Goal: Task Accomplishment & Management: Complete application form

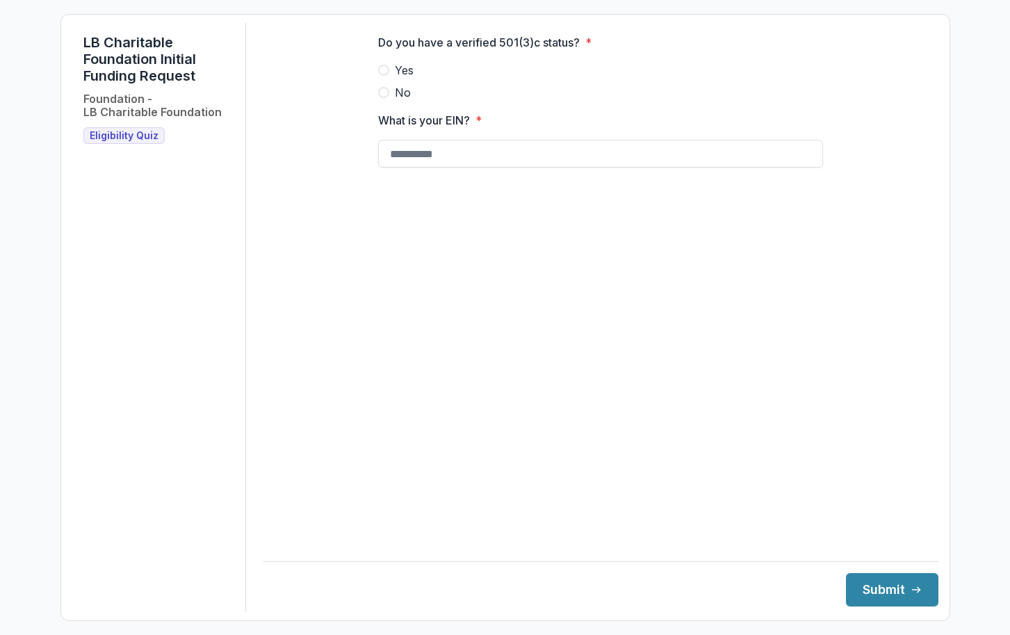
click at [385, 76] on span at bounding box center [383, 70] width 11 height 11
click at [473, 165] on input "What is your EIN? *" at bounding box center [600, 154] width 445 height 28
paste input "**********"
type input "**********"
click at [809, 517] on main "**********" at bounding box center [601, 278] width 676 height 510
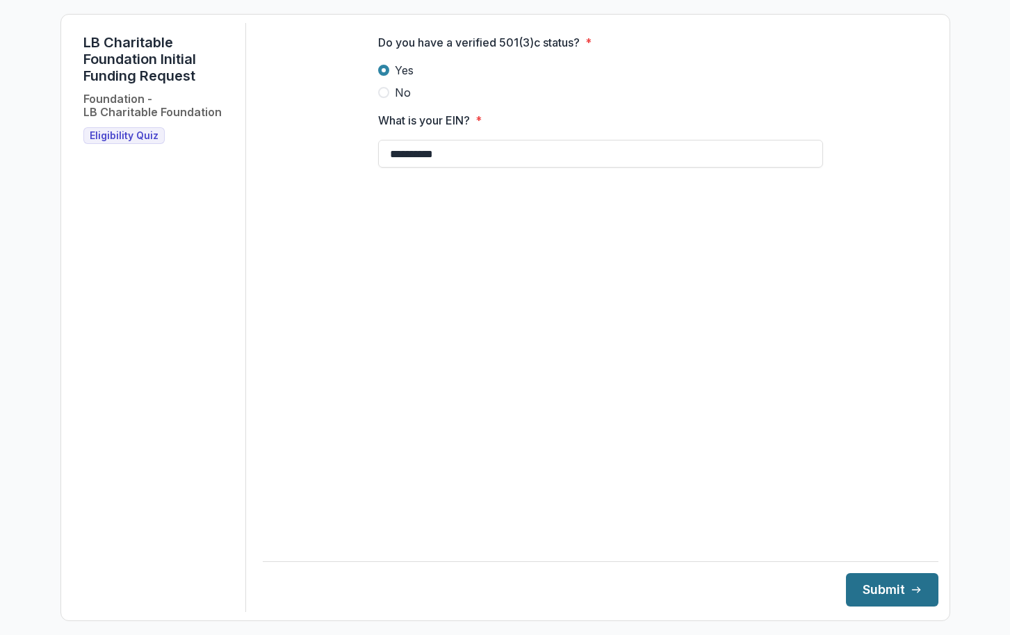
click at [875, 586] on button "Submit" at bounding box center [892, 589] width 92 height 33
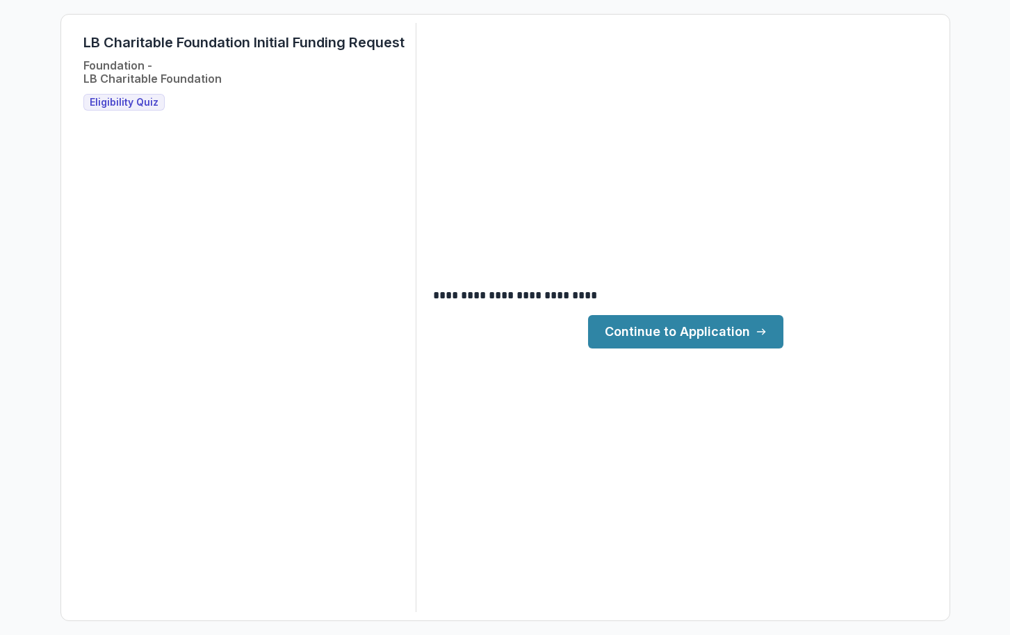
click at [660, 335] on link "Continue to Application" at bounding box center [685, 331] width 195 height 33
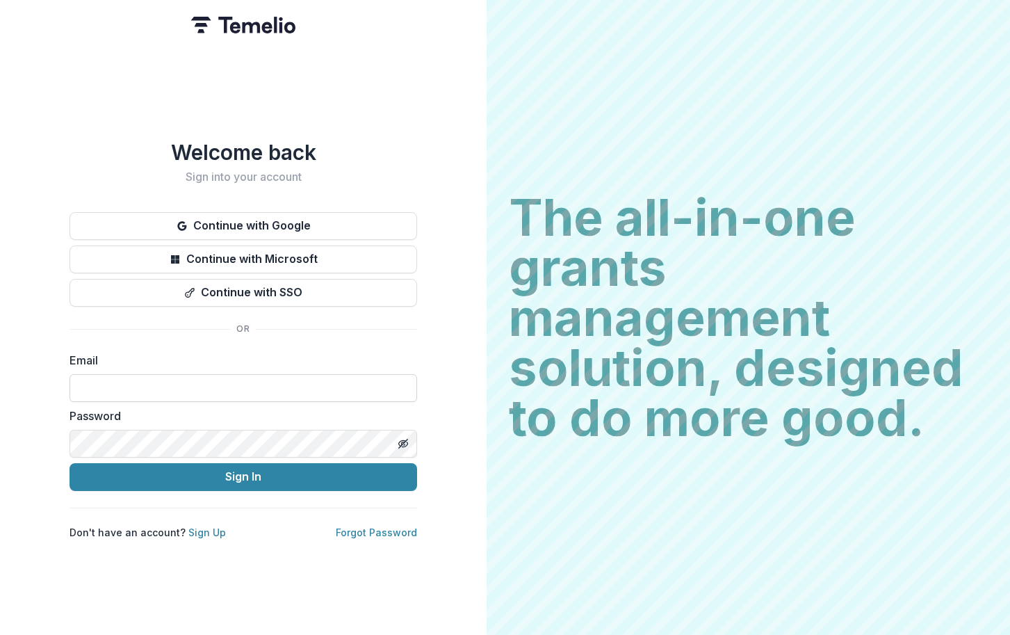
click at [193, 375] on input at bounding box center [244, 388] width 348 height 28
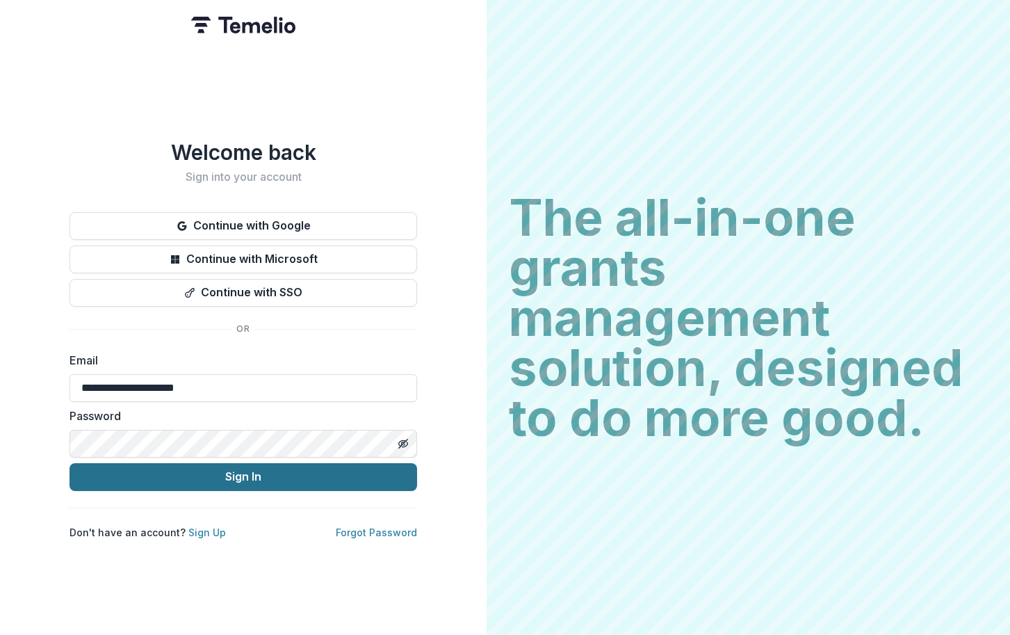
type input "**********"
click at [244, 466] on button "Sign In" at bounding box center [244, 477] width 348 height 28
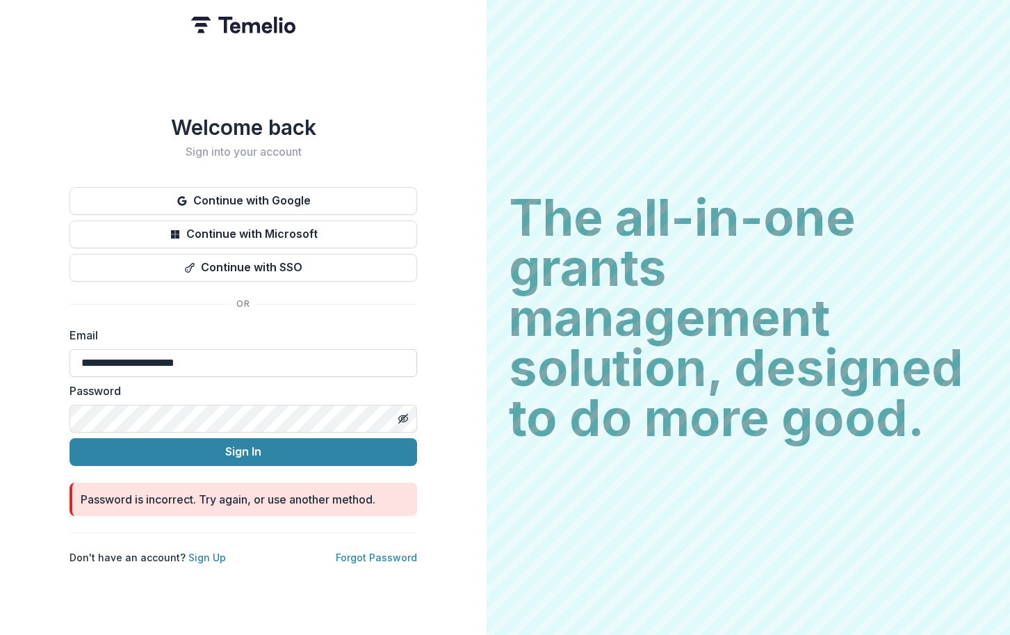
click at [82, 355] on input "**********" at bounding box center [244, 363] width 348 height 28
click at [405, 413] on icon "Toggle password visibility" at bounding box center [403, 418] width 11 height 11
click at [70, 438] on button "Sign In" at bounding box center [244, 452] width 348 height 28
click at [401, 419] on button "Toggle password visibility" at bounding box center [403, 418] width 22 height 22
click at [398, 413] on icon "Toggle password visibility" at bounding box center [403, 418] width 11 height 11
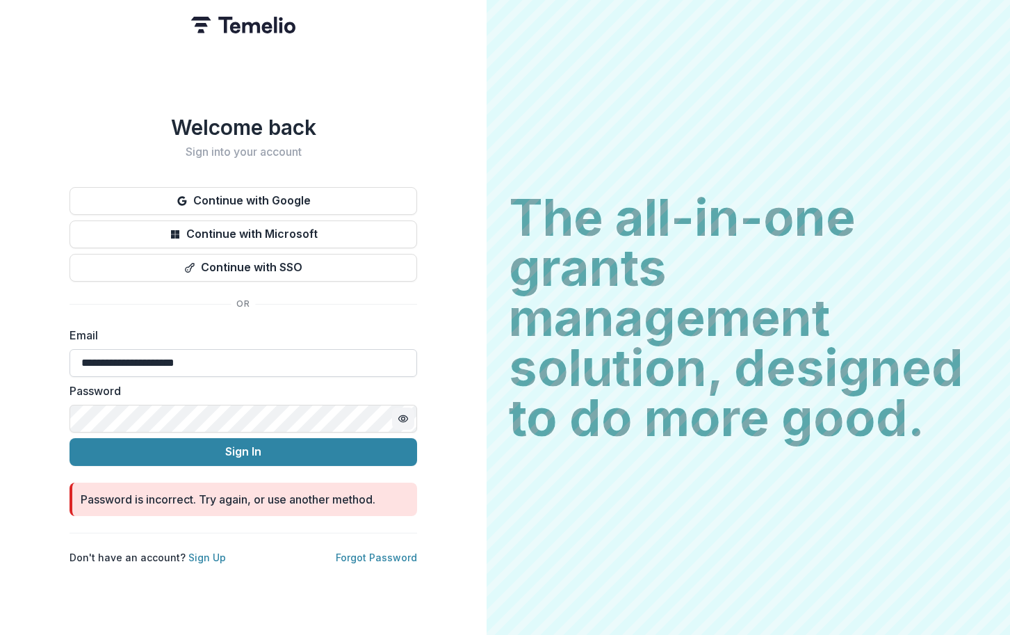
click at [291, 360] on input "**********" at bounding box center [244, 363] width 348 height 28
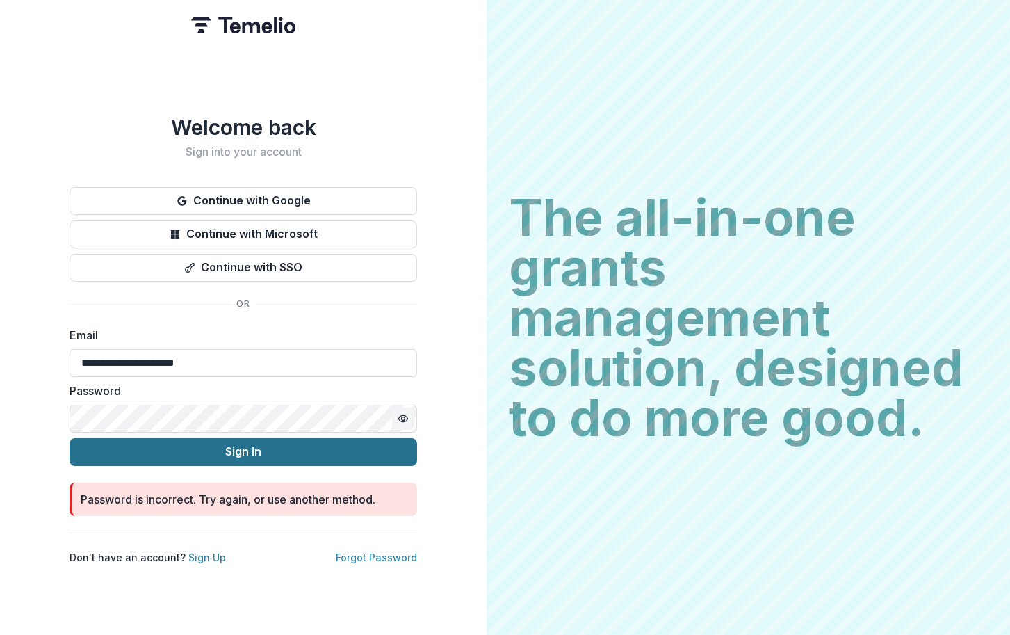
click at [223, 452] on button "Sign In" at bounding box center [244, 452] width 348 height 28
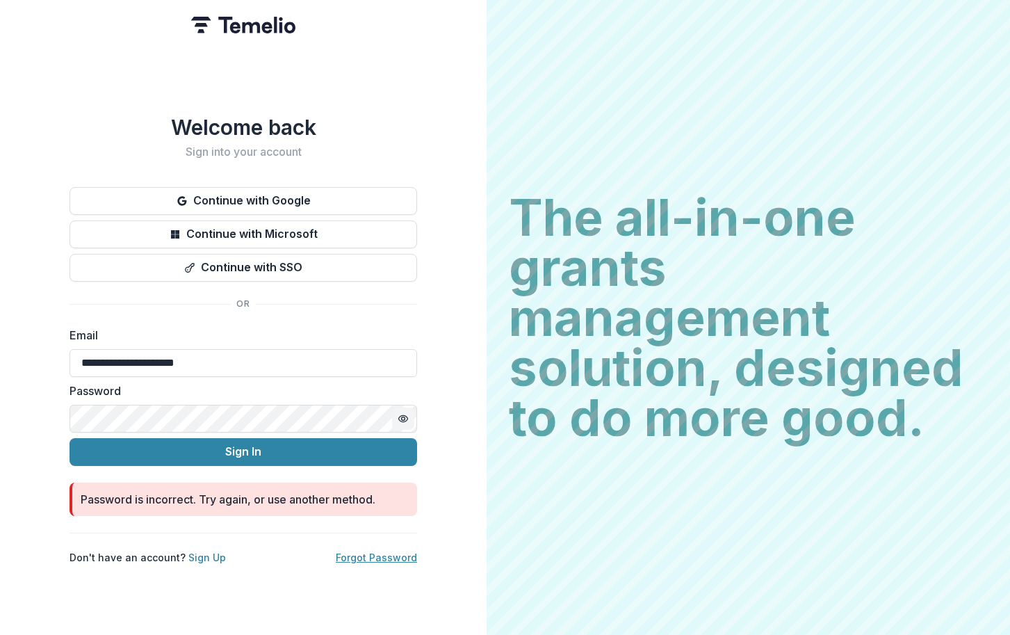
click at [392, 555] on link "Forgot Password" at bounding box center [376, 557] width 81 height 12
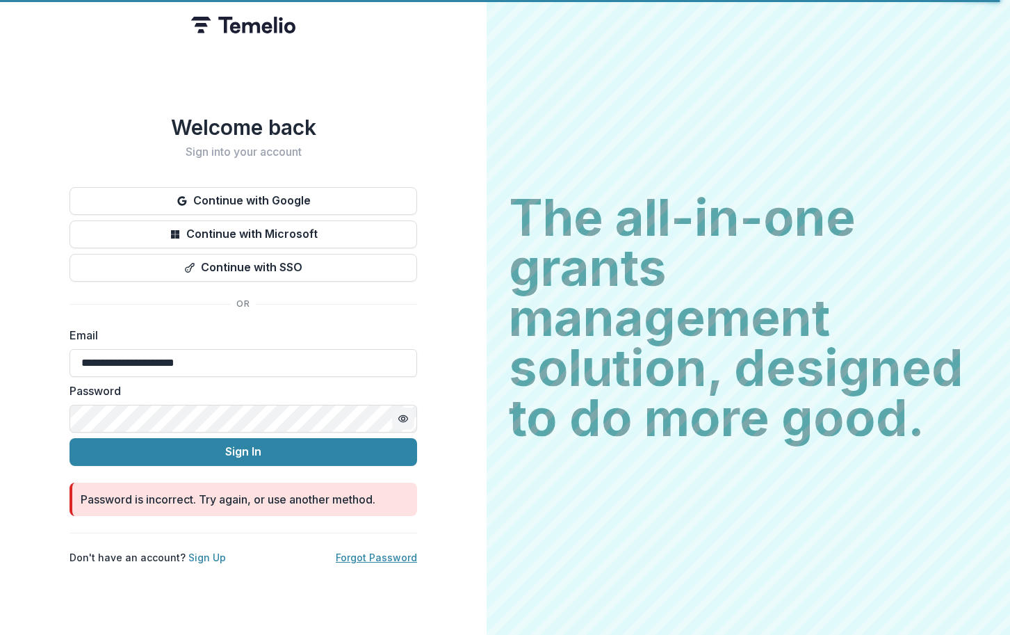
click at [383, 551] on link "Forgot Password" at bounding box center [376, 557] width 81 height 12
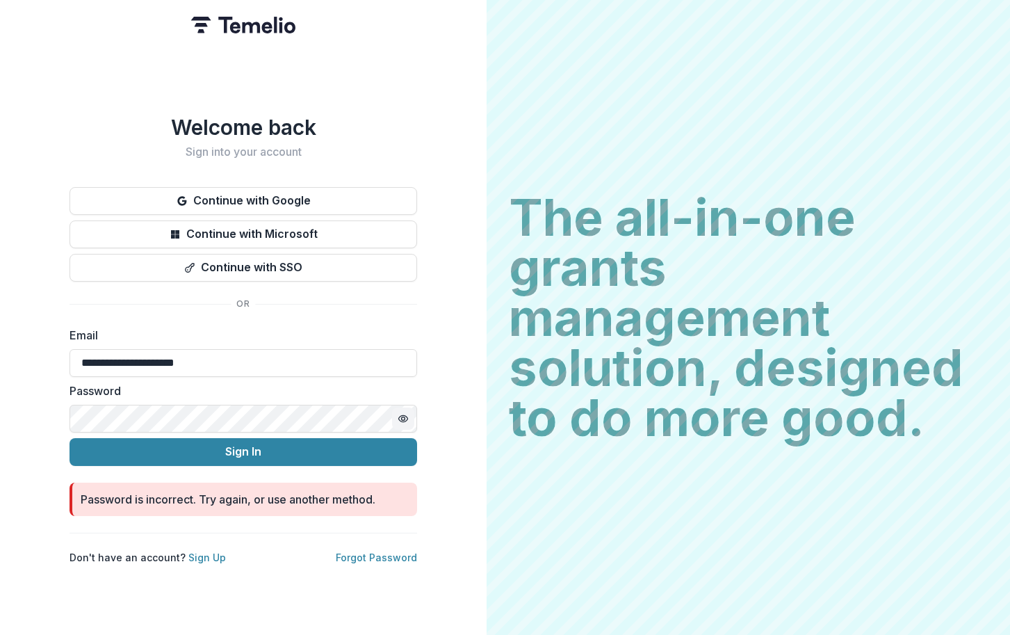
click at [401, 413] on icon "Toggle password visibility" at bounding box center [403, 418] width 11 height 11
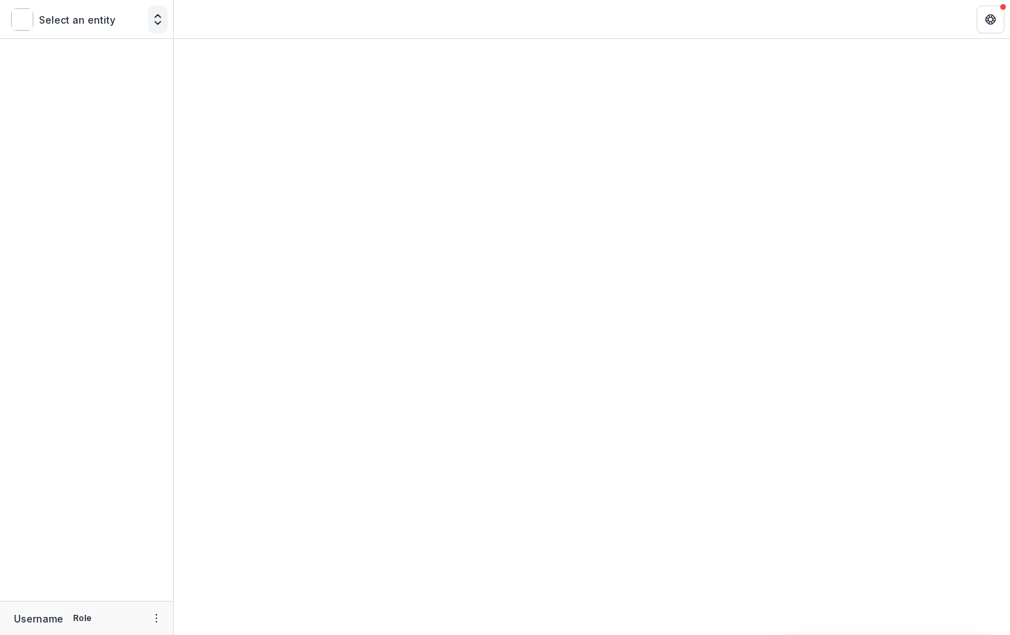
click at [156, 27] on button "Open entity switcher" at bounding box center [157, 20] width 19 height 28
click at [993, 8] on button "Get Help" at bounding box center [991, 20] width 28 height 28
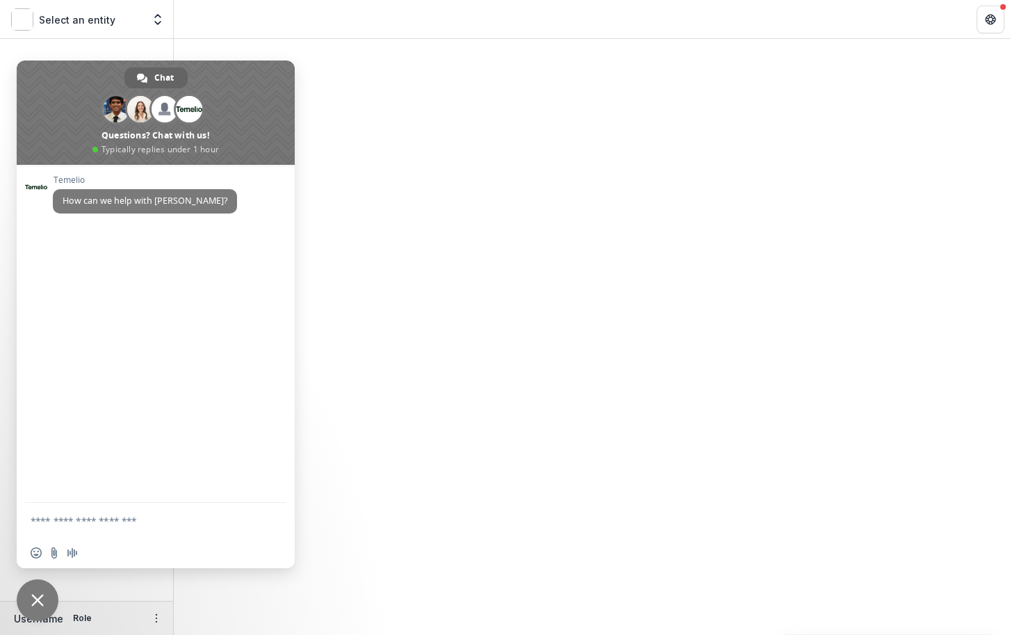
click at [40, 605] on span "Close chat" at bounding box center [37, 600] width 13 height 13
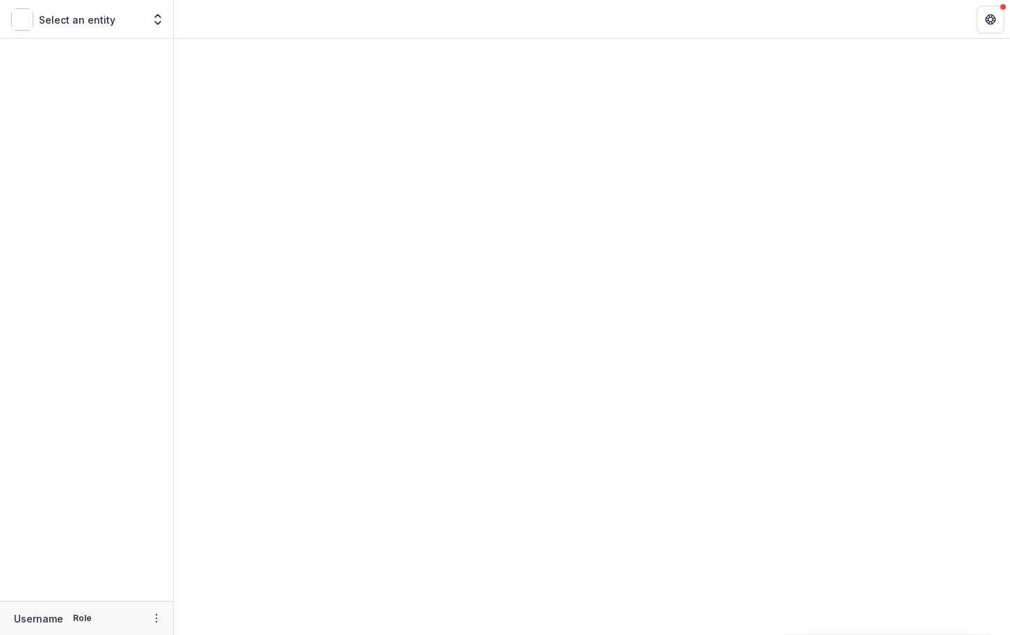
click at [18, 17] on img at bounding box center [22, 19] width 22 height 22
click at [75, 17] on p "Select an entity" at bounding box center [77, 20] width 76 height 15
click at [175, 19] on header at bounding box center [592, 19] width 836 height 38
click at [154, 615] on icon "More" at bounding box center [156, 615] width 11 height 11
click at [193, 589] on link "Settings" at bounding box center [248, 585] width 149 height 23
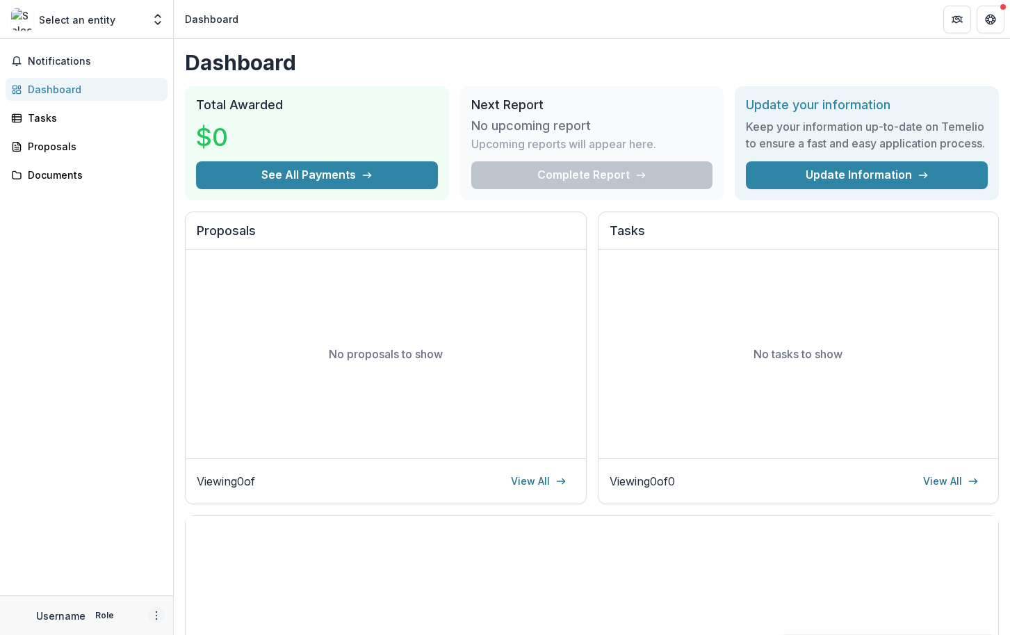
click at [154, 611] on icon "More" at bounding box center [156, 615] width 11 height 11
click at [202, 606] on button "Logout" at bounding box center [248, 608] width 149 height 23
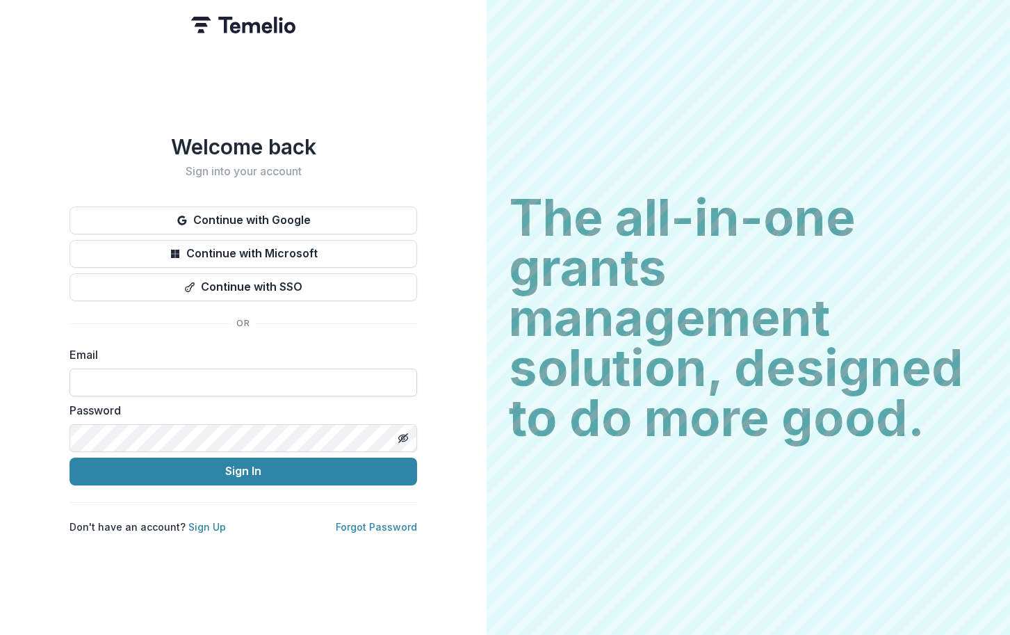
click at [204, 378] on input at bounding box center [244, 383] width 348 height 28
type input "**********"
click at [407, 434] on icon "Toggle password visibility" at bounding box center [403, 437] width 11 height 11
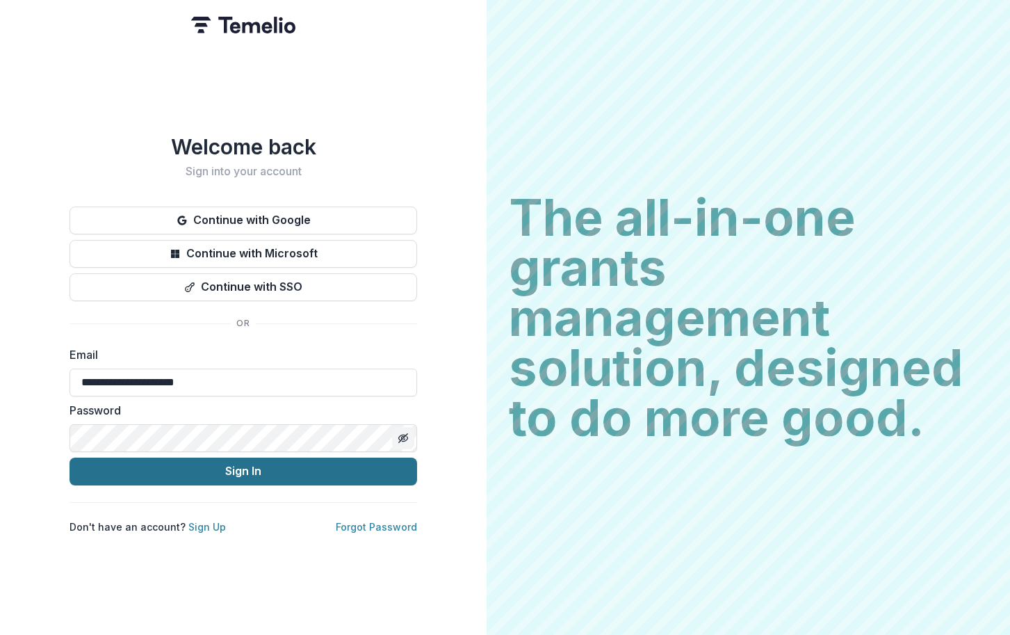
click at [258, 470] on button "Sign In" at bounding box center [244, 472] width 348 height 28
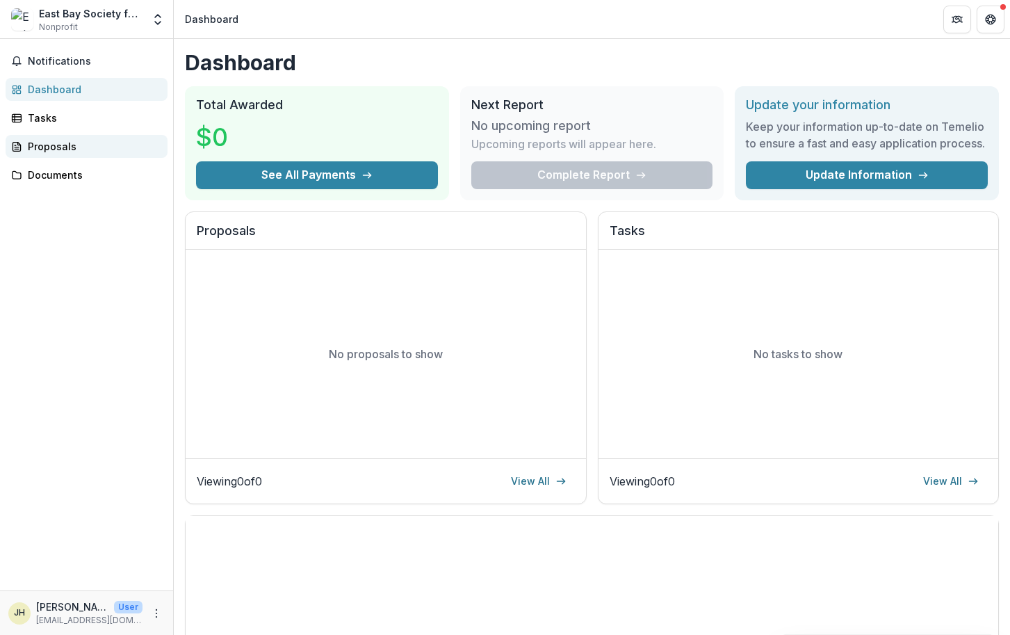
click at [37, 148] on div "Proposals" at bounding box center [92, 146] width 129 height 15
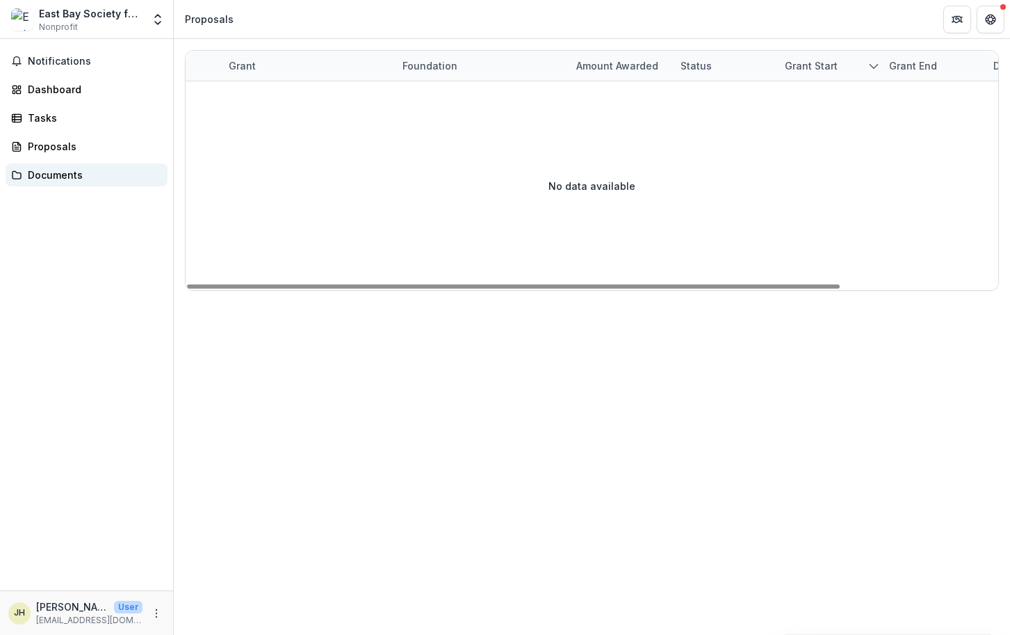
click at [44, 176] on div "Documents" at bounding box center [92, 175] width 129 height 15
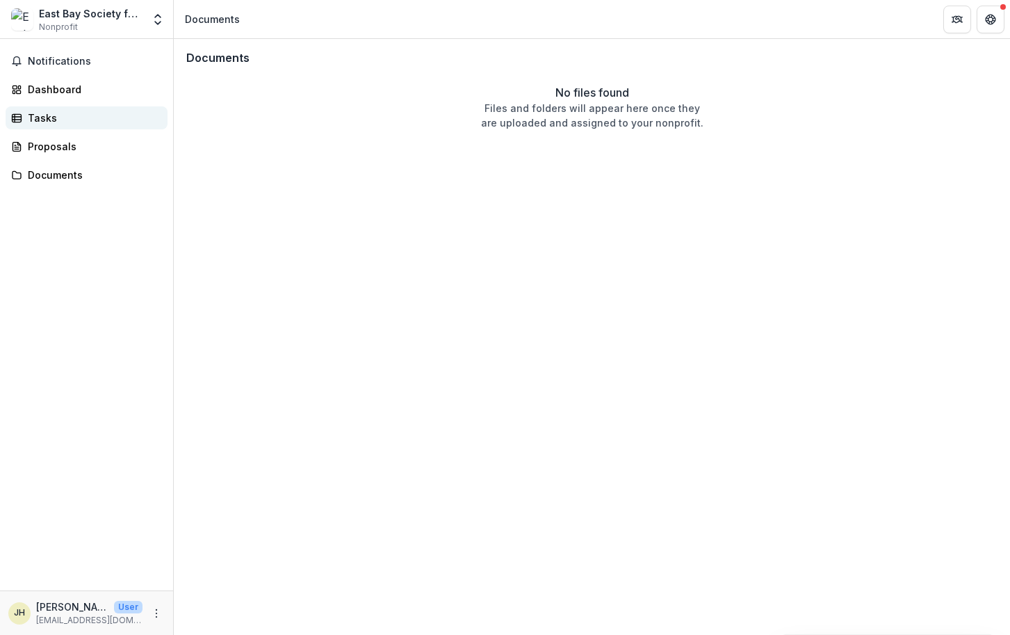
click at [31, 123] on div "Tasks" at bounding box center [92, 118] width 129 height 15
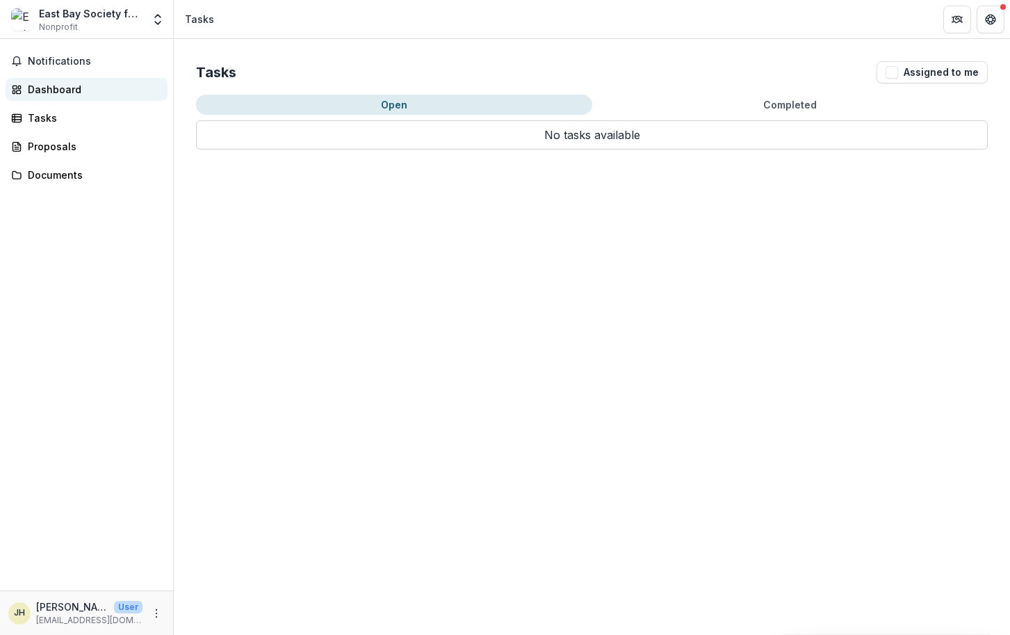
click at [58, 90] on div "Dashboard" at bounding box center [92, 89] width 129 height 15
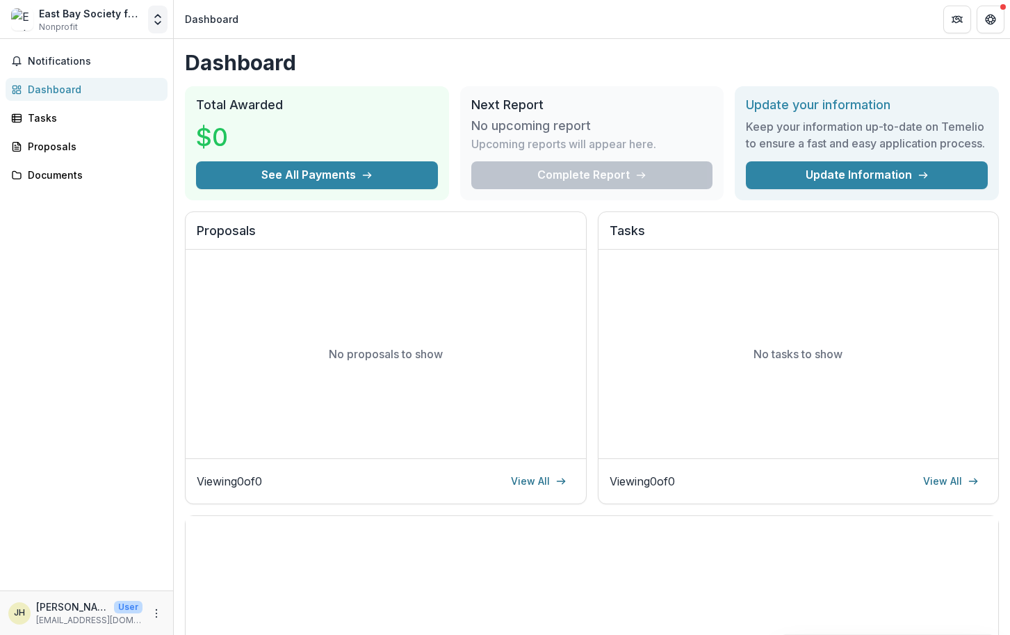
click at [152, 23] on icon "Open entity switcher" at bounding box center [158, 20] width 14 height 14
click at [156, 31] on button "Open entity switcher" at bounding box center [157, 20] width 19 height 28
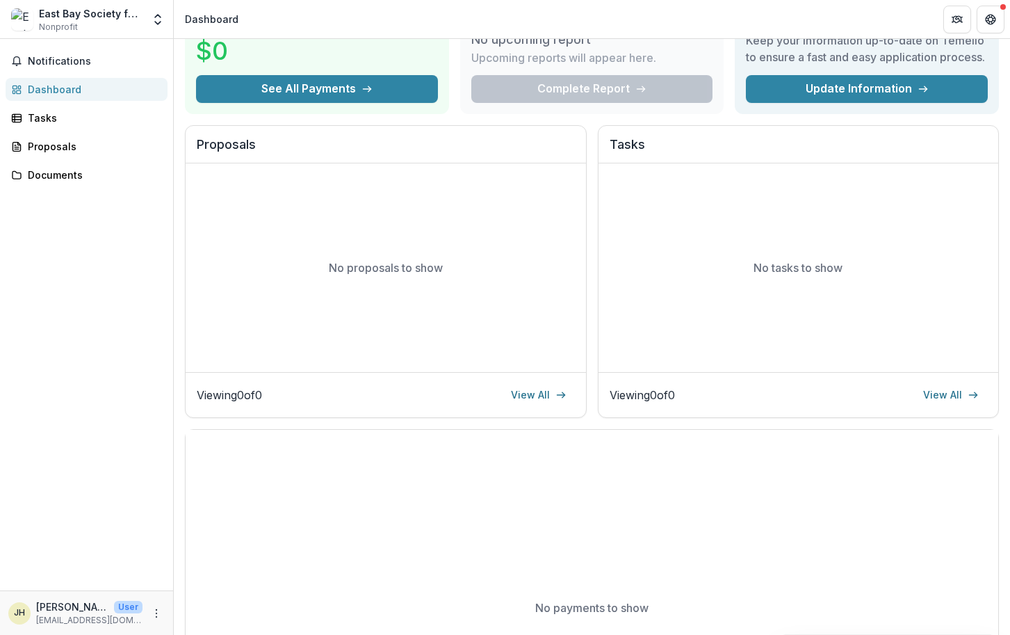
scroll to position [167, 0]
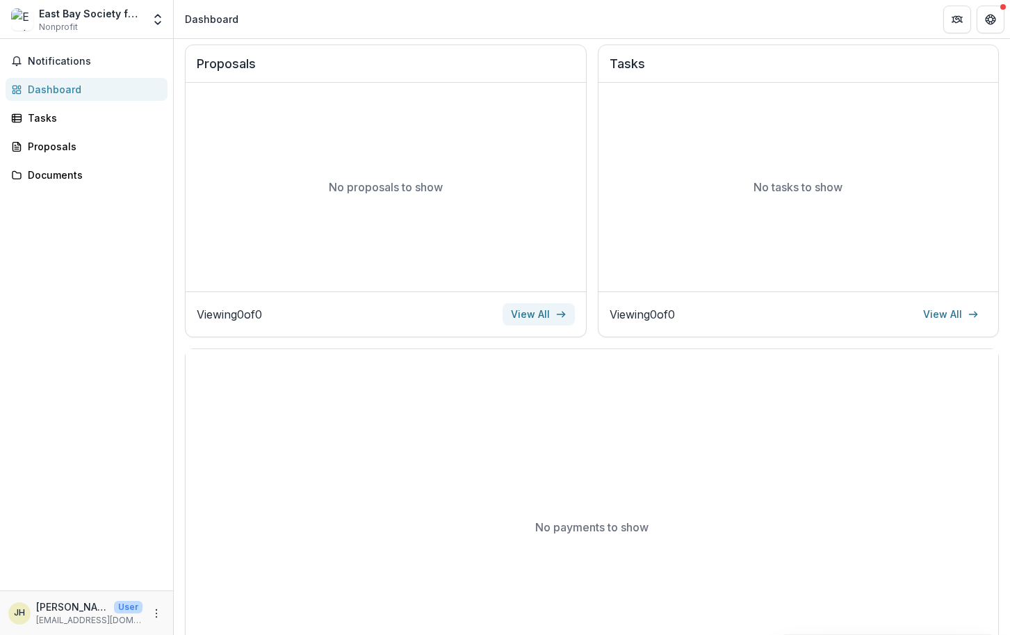
click at [531, 325] on link "View All" at bounding box center [539, 314] width 72 height 22
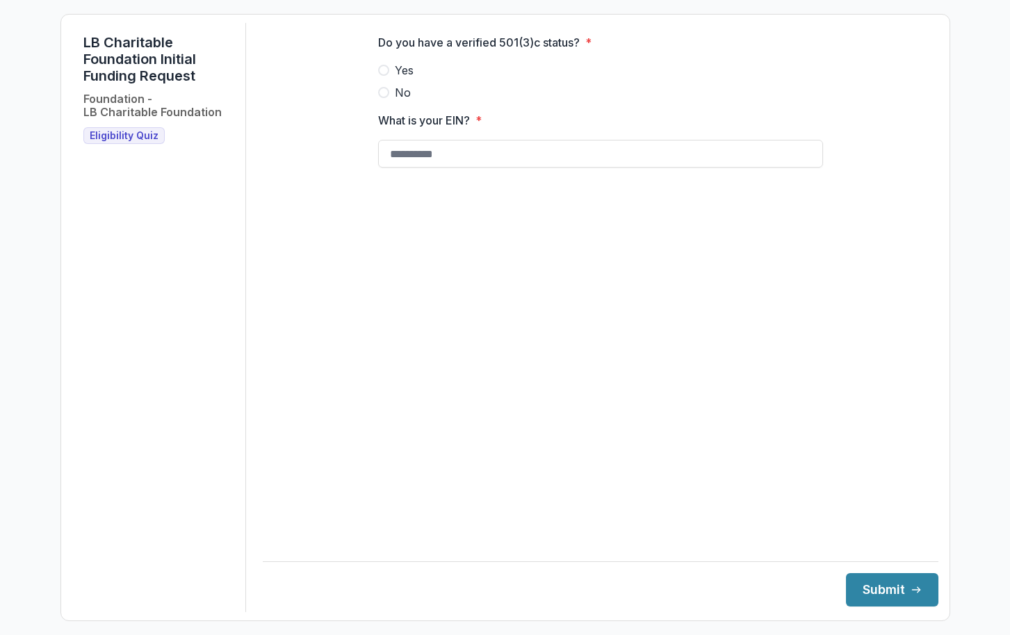
click at [385, 76] on span at bounding box center [383, 70] width 11 height 11
click at [407, 168] on input "What is your EIN? *" at bounding box center [600, 154] width 445 height 28
click at [433, 154] on input "What is your EIN? *" at bounding box center [600, 154] width 445 height 28
paste input "**********"
type input "**********"
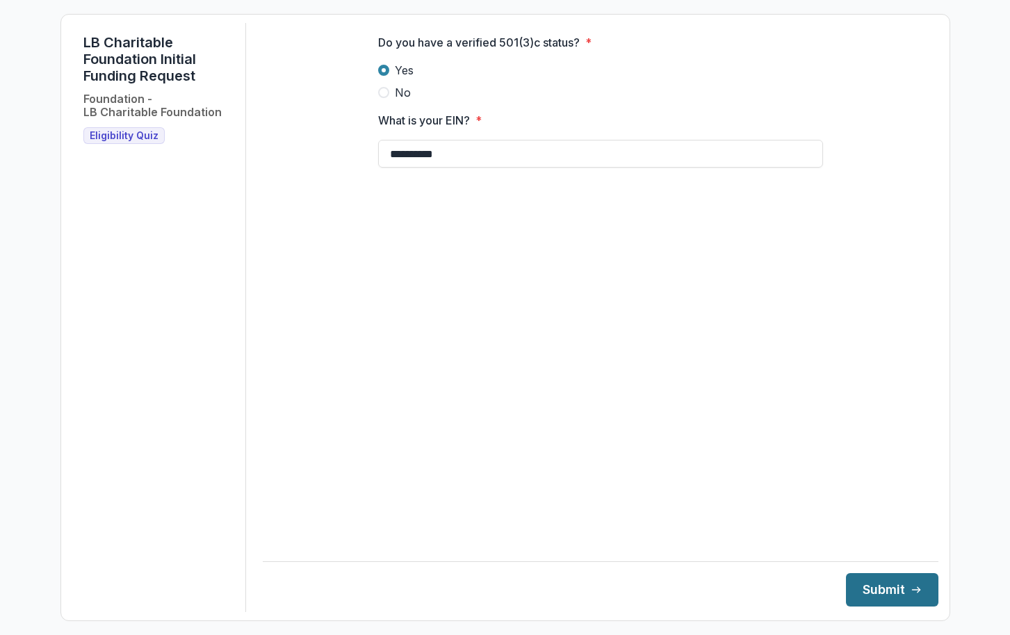
click at [898, 595] on button "Submit" at bounding box center [892, 589] width 92 height 33
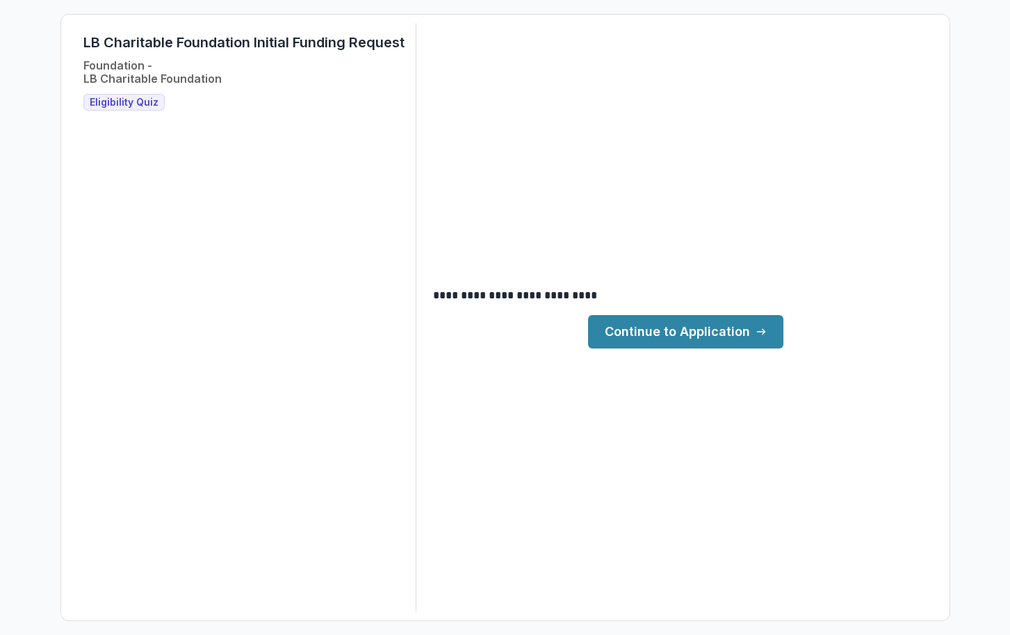
click at [709, 337] on link "Continue to Application" at bounding box center [685, 331] width 195 height 33
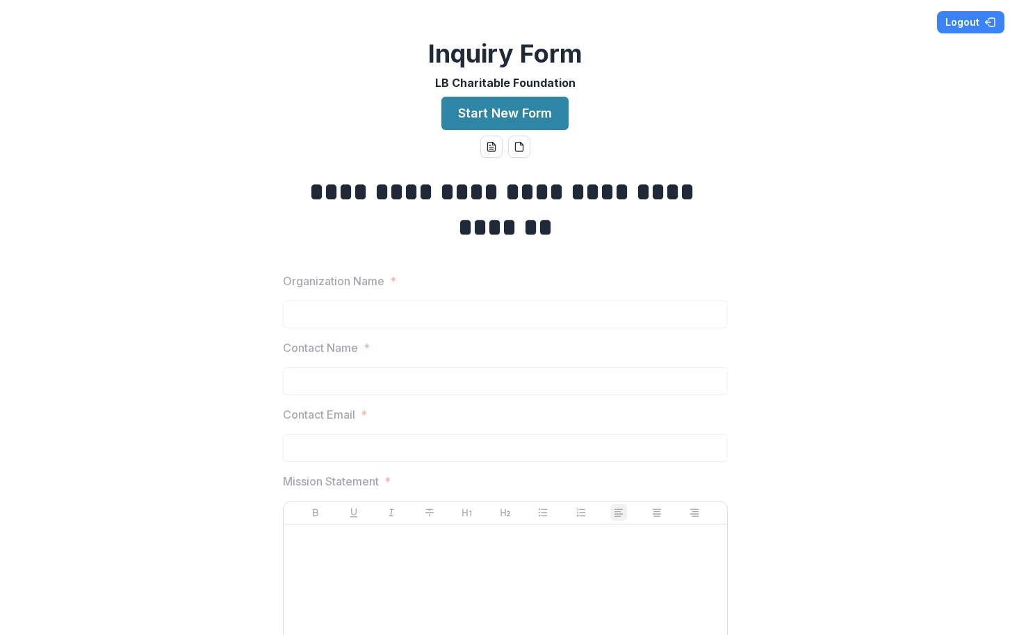
click at [407, 286] on label "Organization Name *" at bounding box center [501, 281] width 437 height 17
click at [493, 115] on button "Start New Form" at bounding box center [505, 113] width 127 height 33
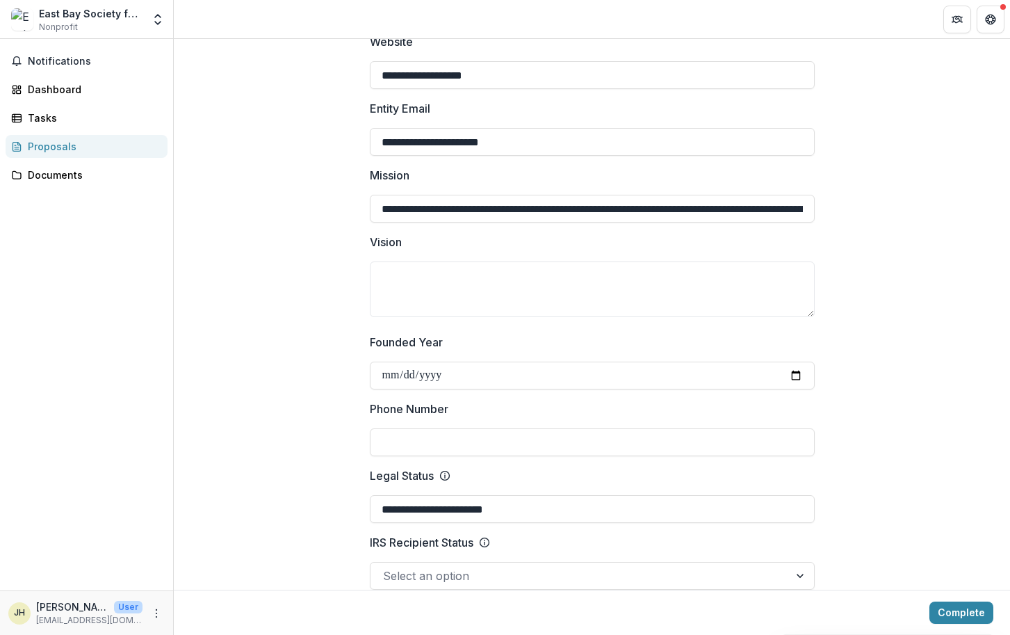
scroll to position [334, 0]
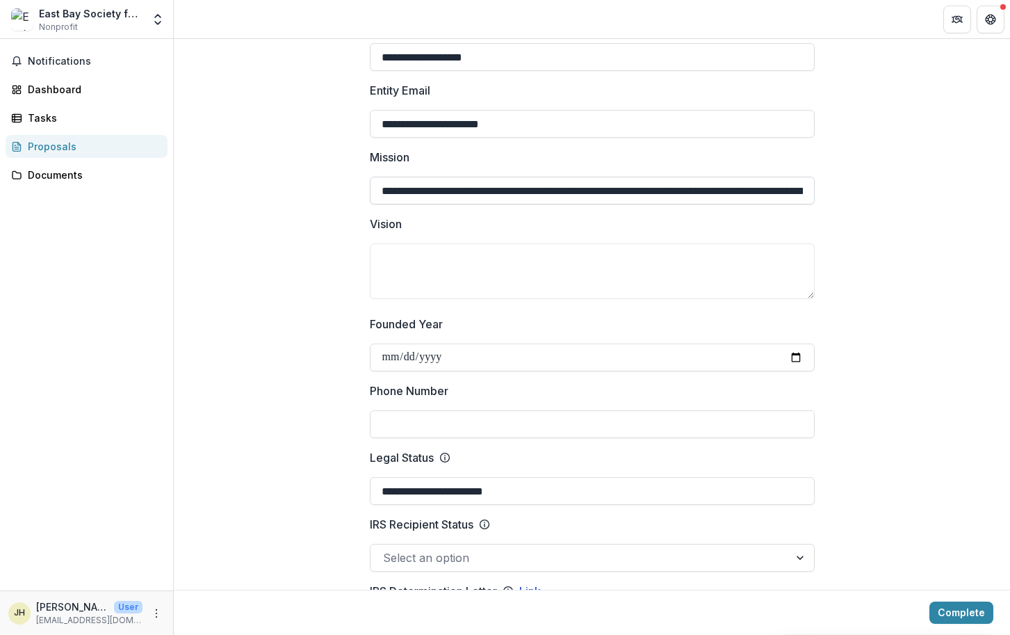
click at [517, 180] on input "**********" at bounding box center [592, 191] width 445 height 28
click at [551, 243] on textarea "Vision" at bounding box center [592, 271] width 445 height 56
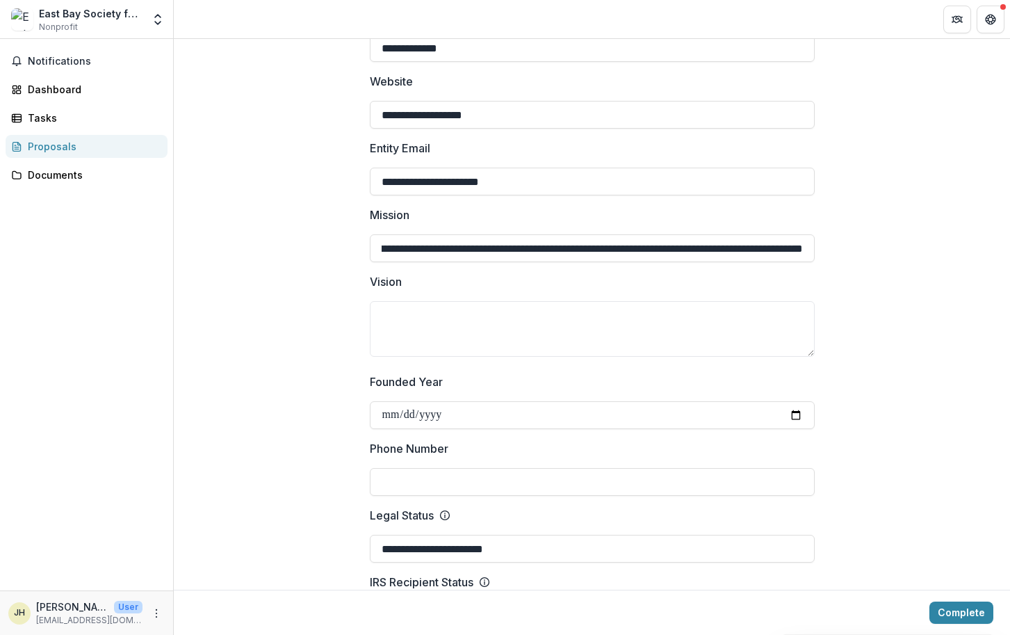
scroll to position [250, 0]
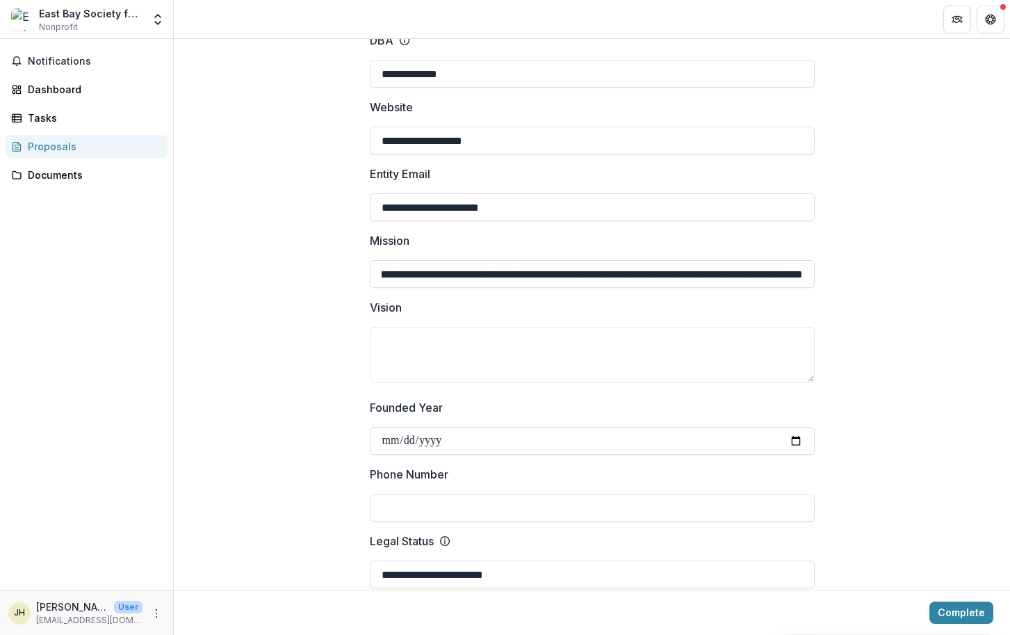
paste textarea "**********"
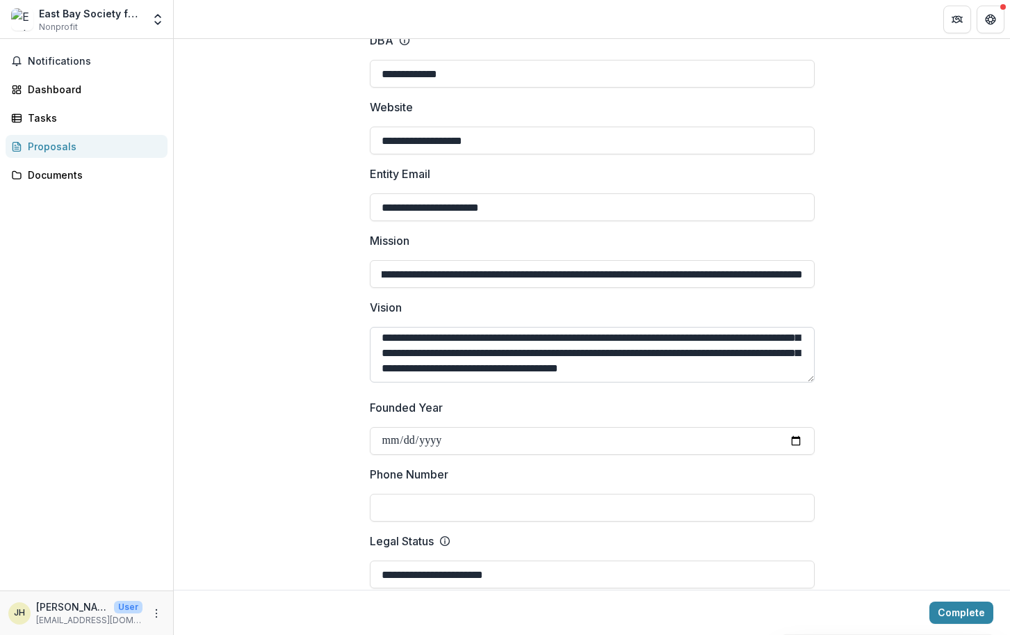
scroll to position [64, 0]
drag, startPoint x: 375, startPoint y: 328, endPoint x: 834, endPoint y: 381, distance: 461.9
click at [815, 381] on textarea "**********" at bounding box center [592, 355] width 445 height 56
paste textarea
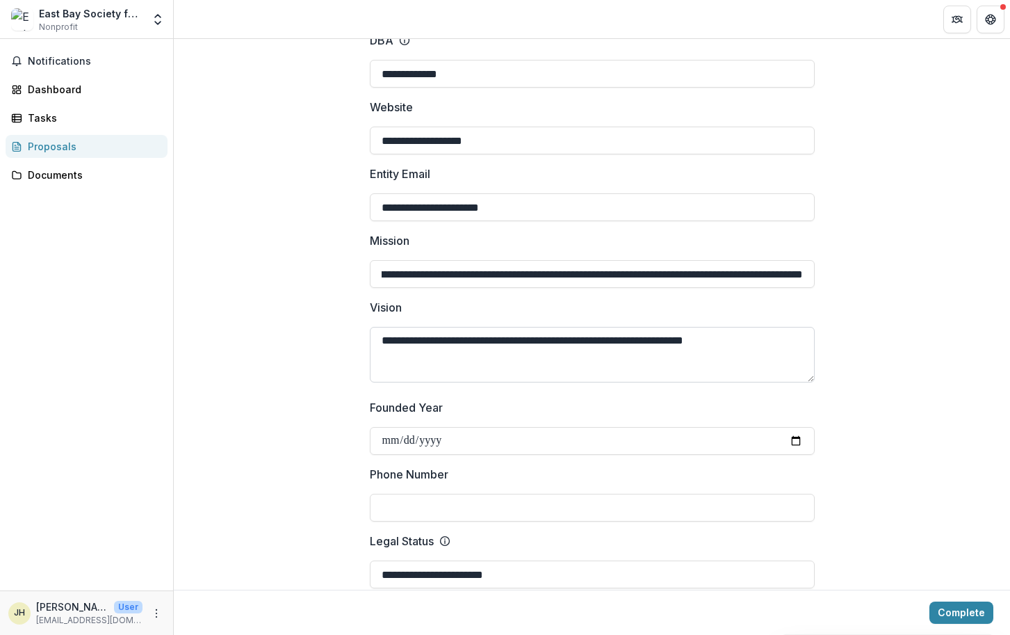
scroll to position [0, 0]
type textarea "**********"
click at [731, 494] on input "Phone Number" at bounding box center [592, 508] width 445 height 28
click at [474, 496] on input "Phone Number" at bounding box center [592, 508] width 445 height 28
paste input "**********"
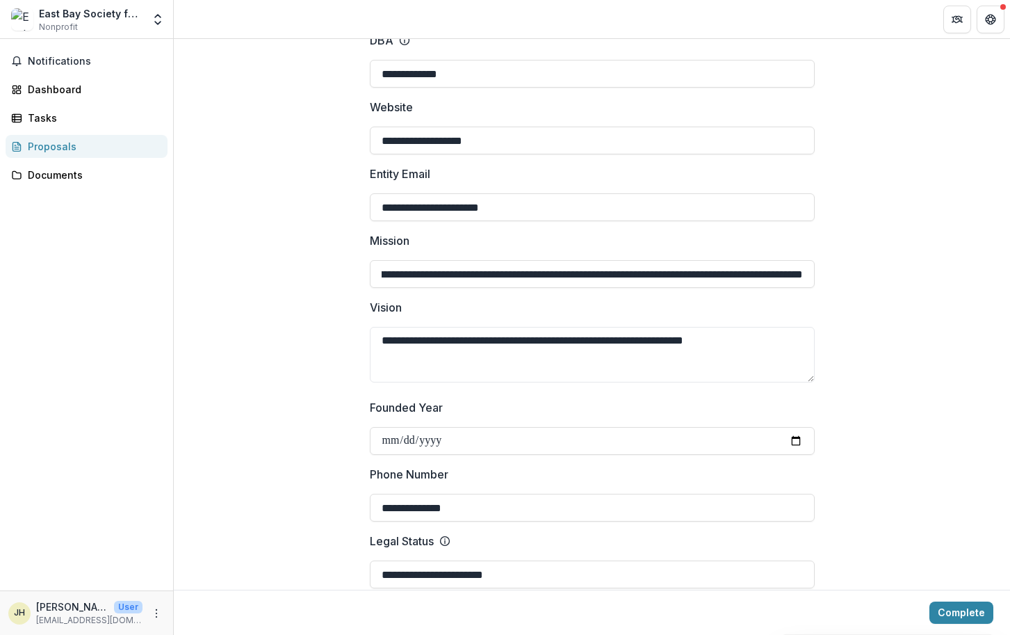
scroll to position [417, 0]
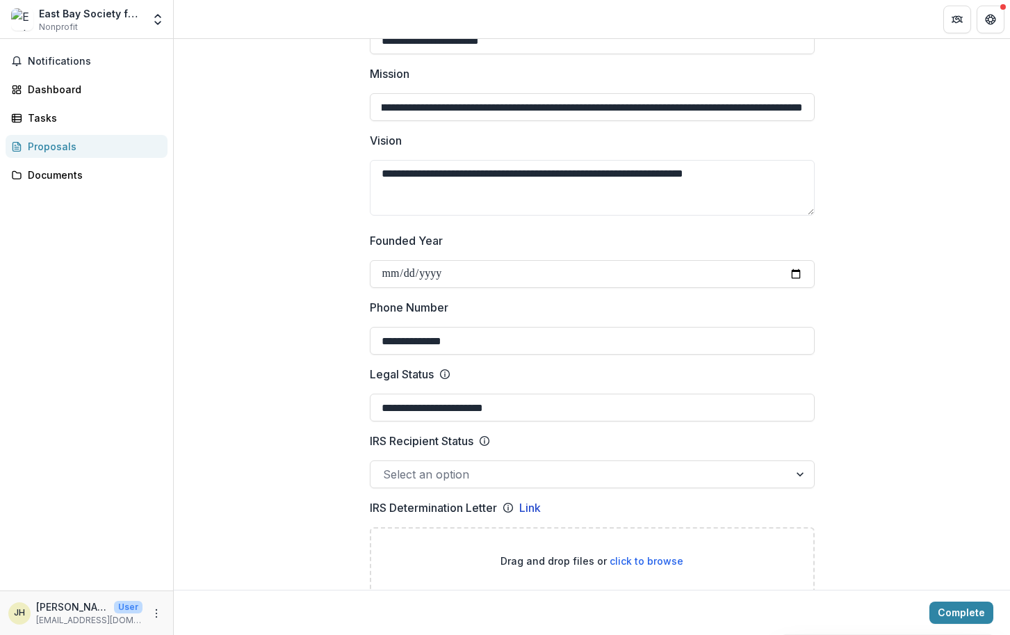
type input "**********"
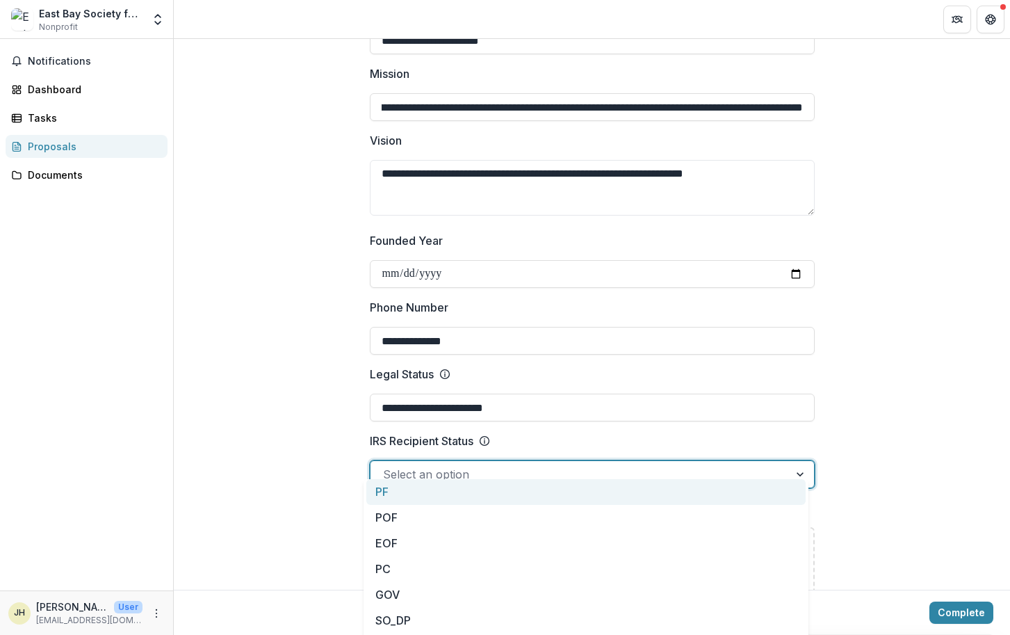
click at [527, 464] on div at bounding box center [580, 473] width 394 height 19
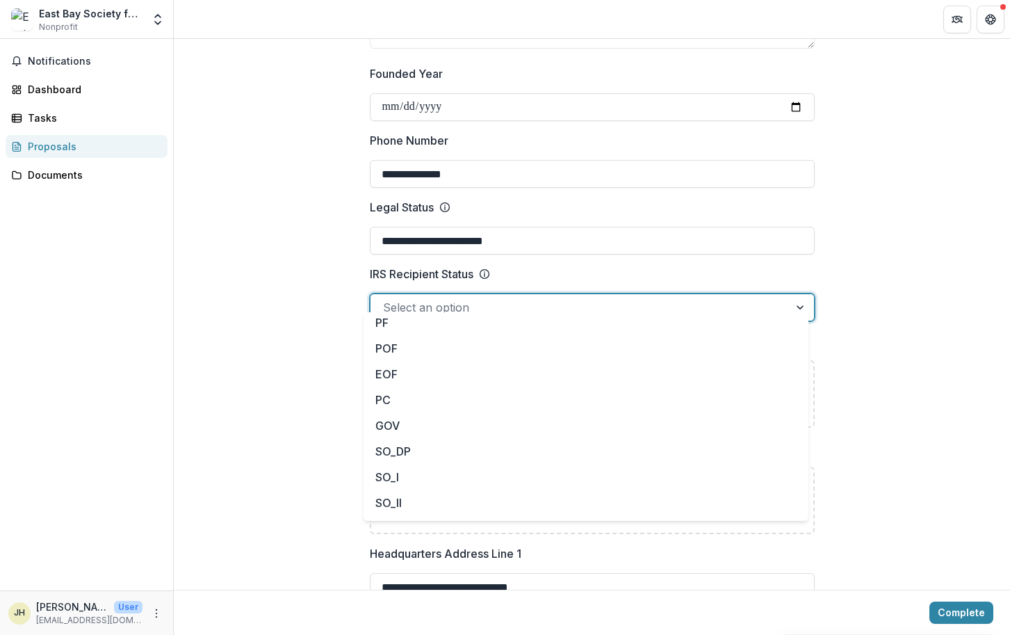
scroll to position [0, 0]
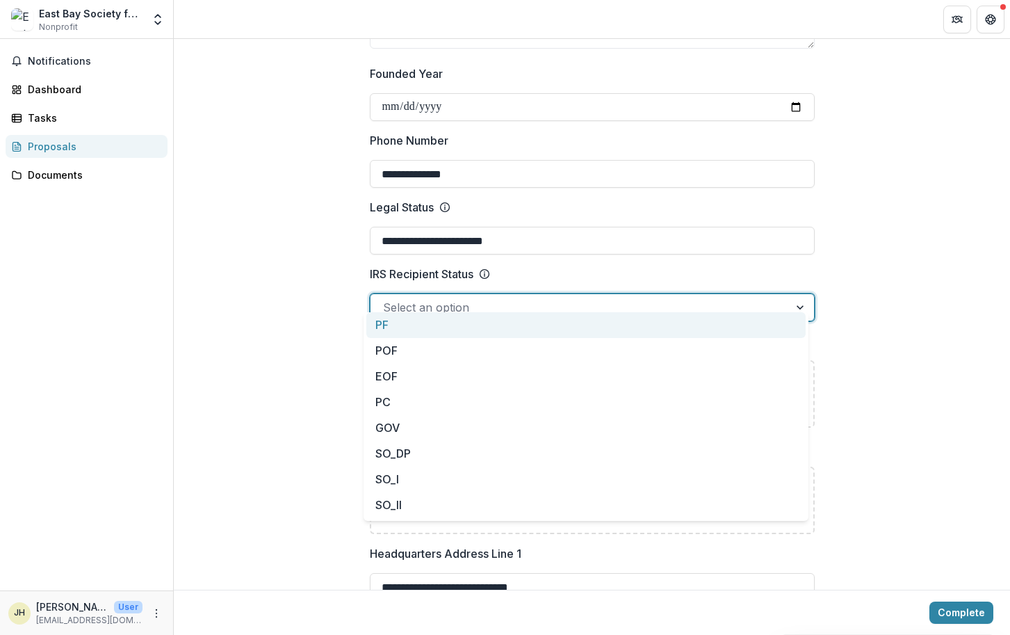
click at [482, 298] on div at bounding box center [580, 307] width 394 height 19
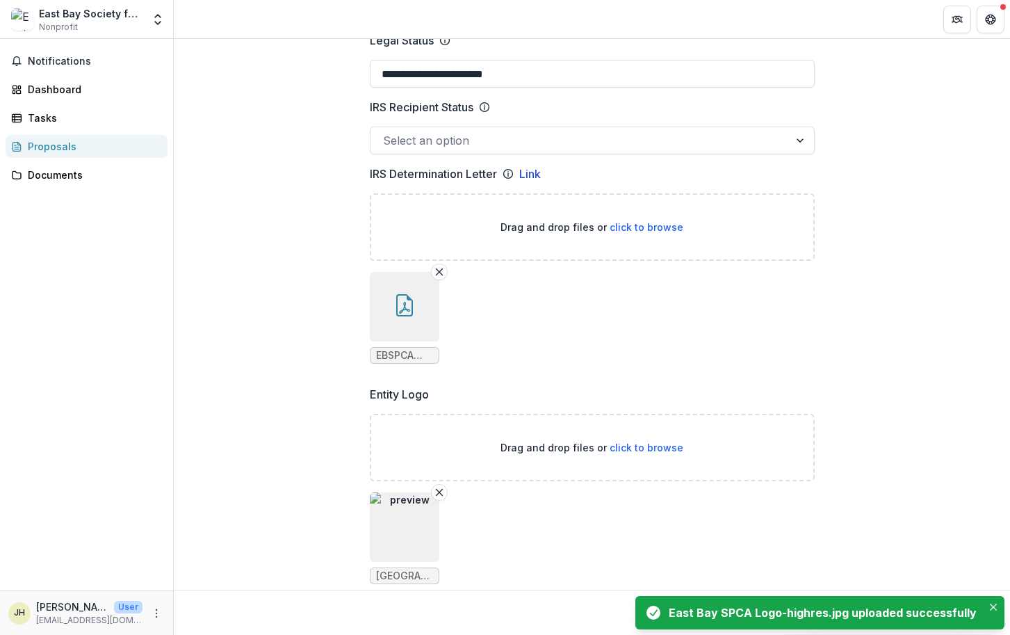
scroll to position [918, 0]
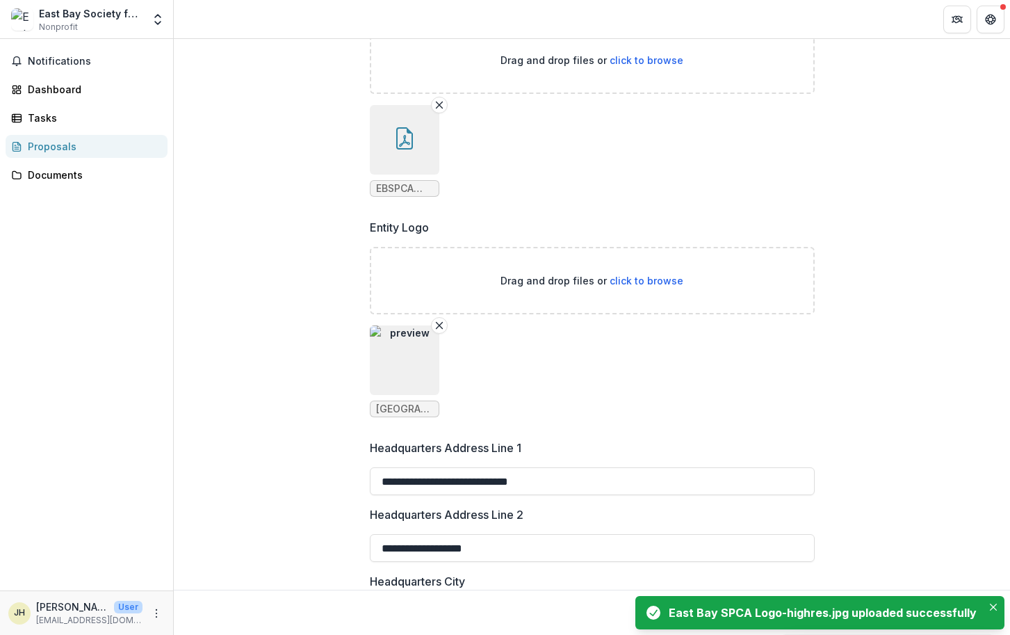
click at [431, 355] on img "button" at bounding box center [405, 360] width 70 height 70
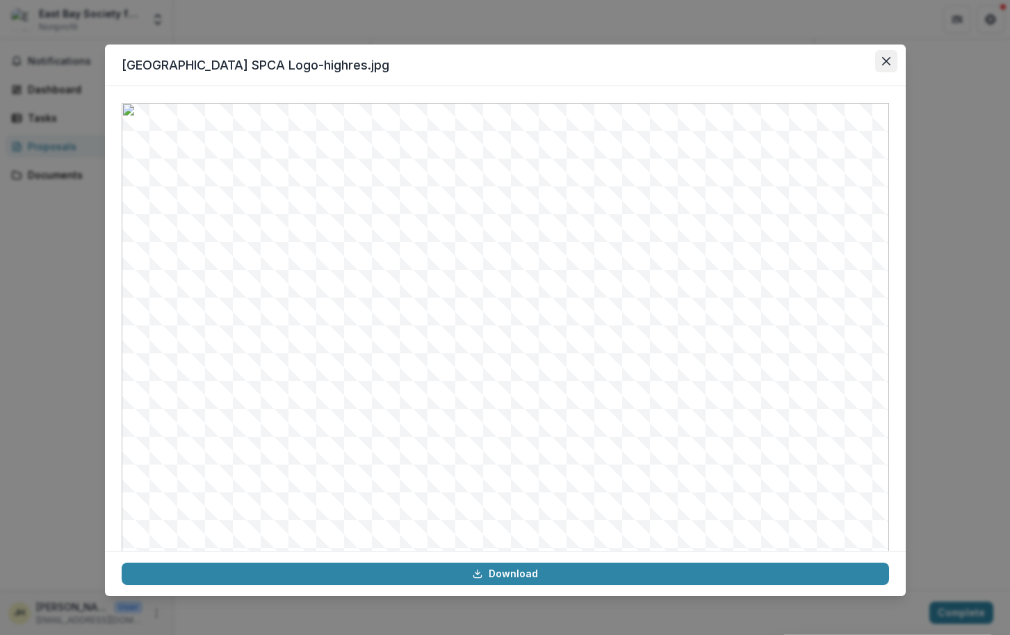
click at [889, 60] on icon "Close" at bounding box center [886, 61] width 8 height 8
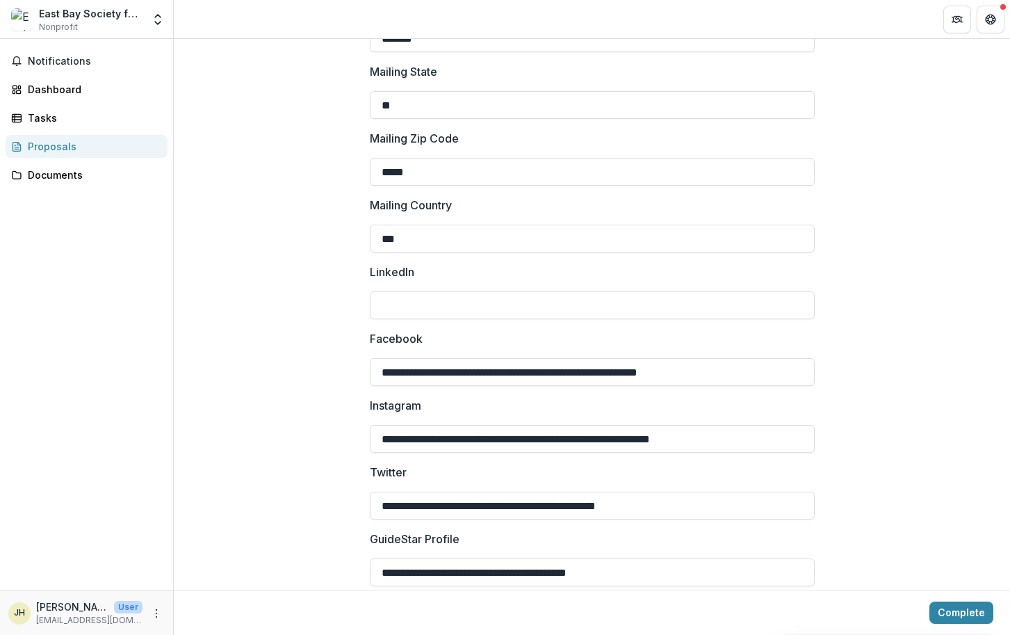
scroll to position [1919, 0]
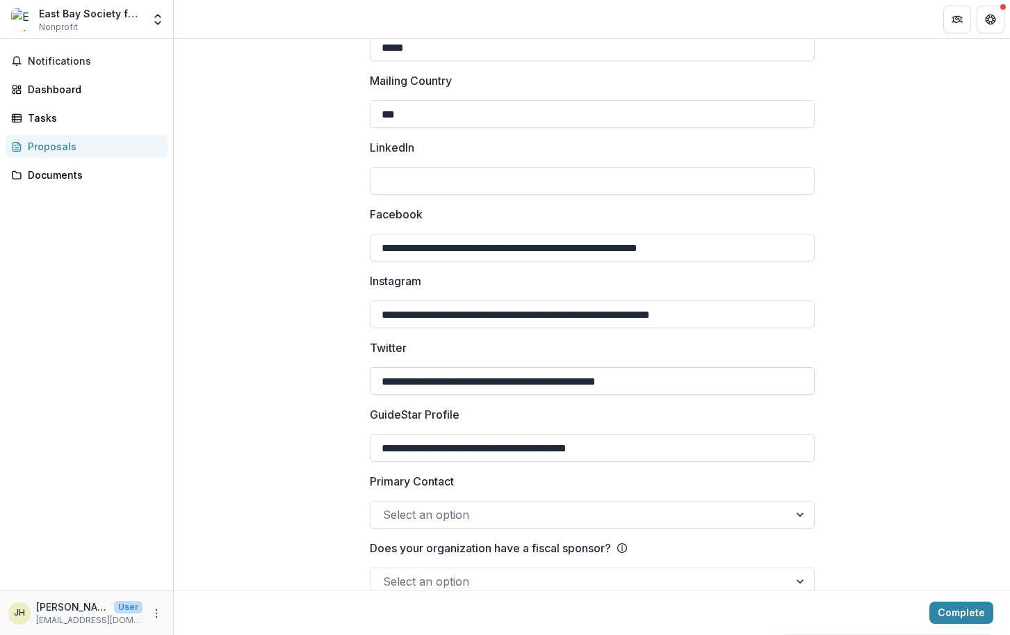
scroll to position [2032, 0]
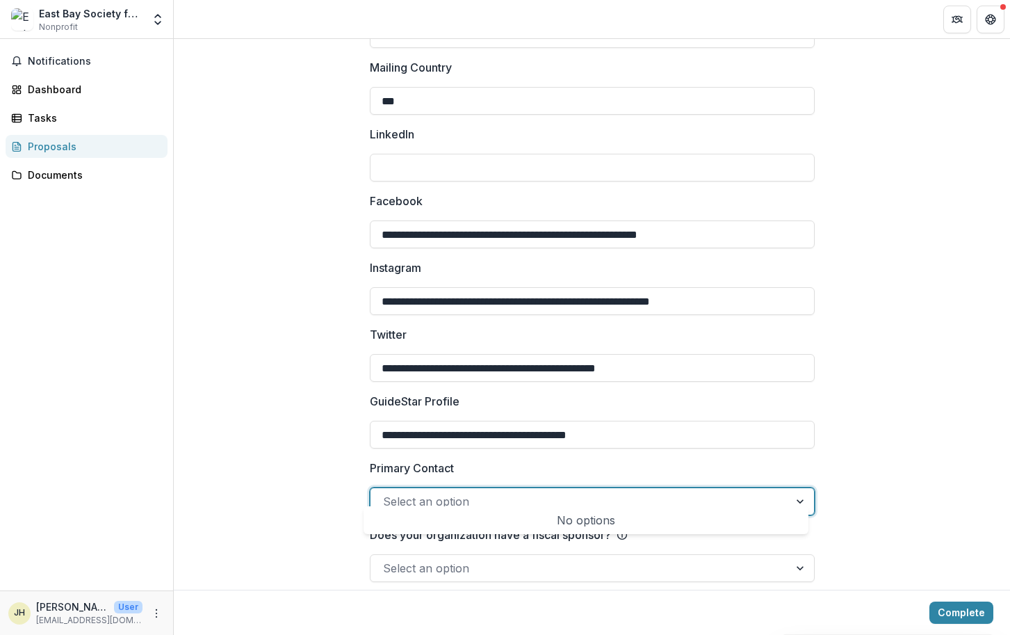
click at [658, 493] on div at bounding box center [580, 501] width 394 height 19
click at [791, 491] on div at bounding box center [801, 501] width 25 height 26
click at [789, 488] on div at bounding box center [801, 501] width 25 height 26
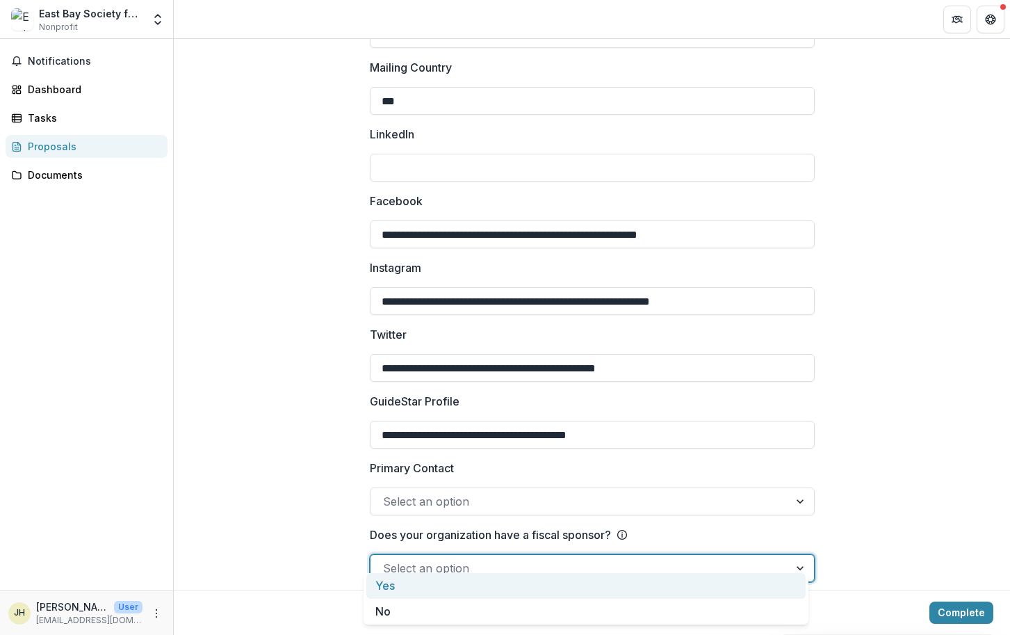
click at [789, 555] on div at bounding box center [801, 568] width 25 height 26
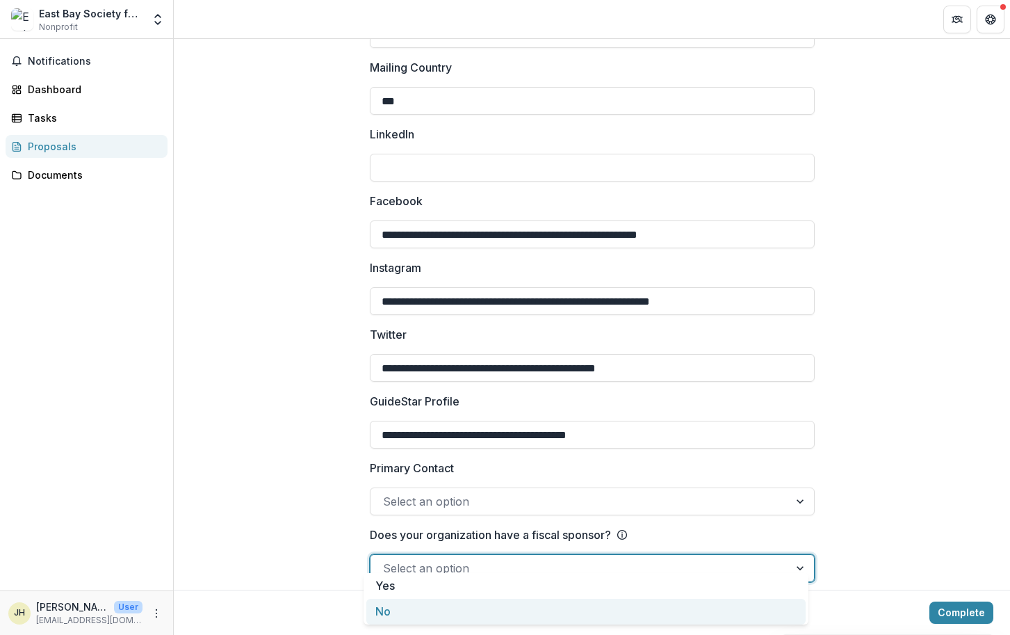
click at [518, 620] on div "No" at bounding box center [585, 612] width 439 height 26
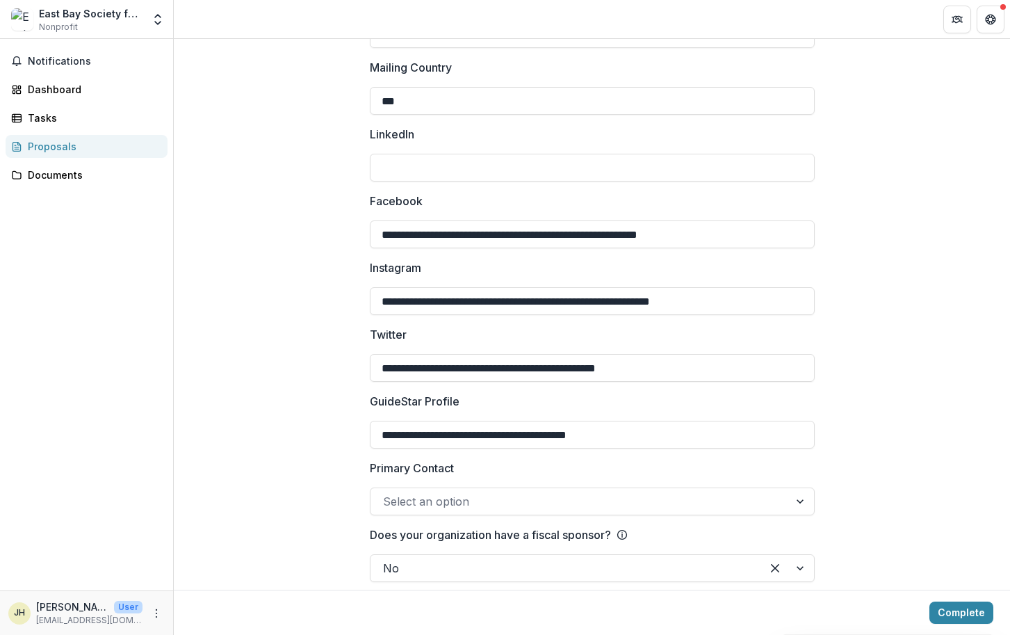
drag, startPoint x: 944, startPoint y: 615, endPoint x: 945, endPoint y: 446, distance: 169.0
click at [944, 615] on button "Complete" at bounding box center [962, 612] width 64 height 22
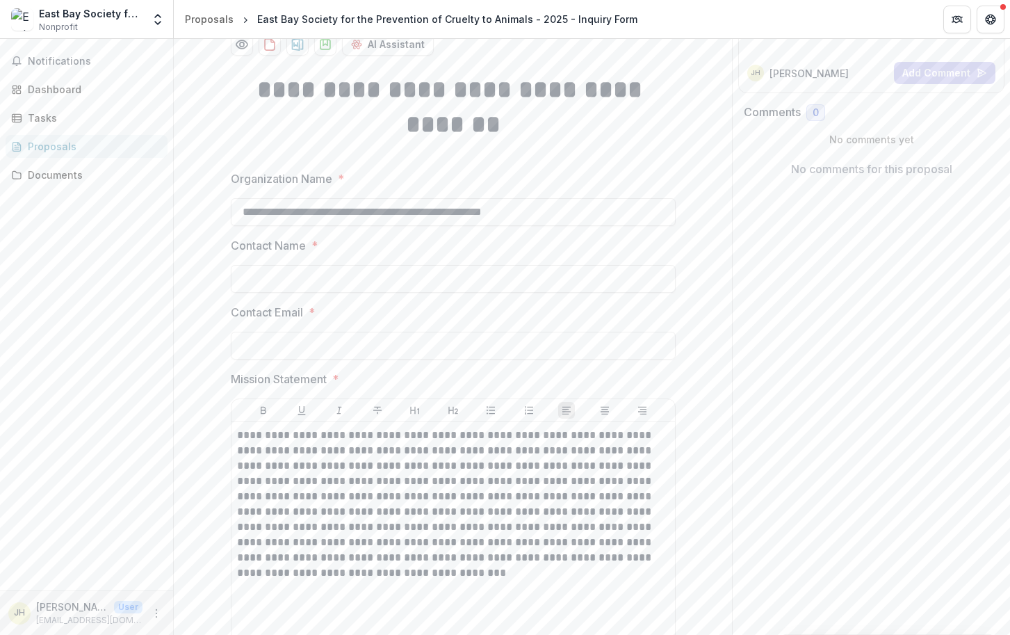
scroll to position [171, 0]
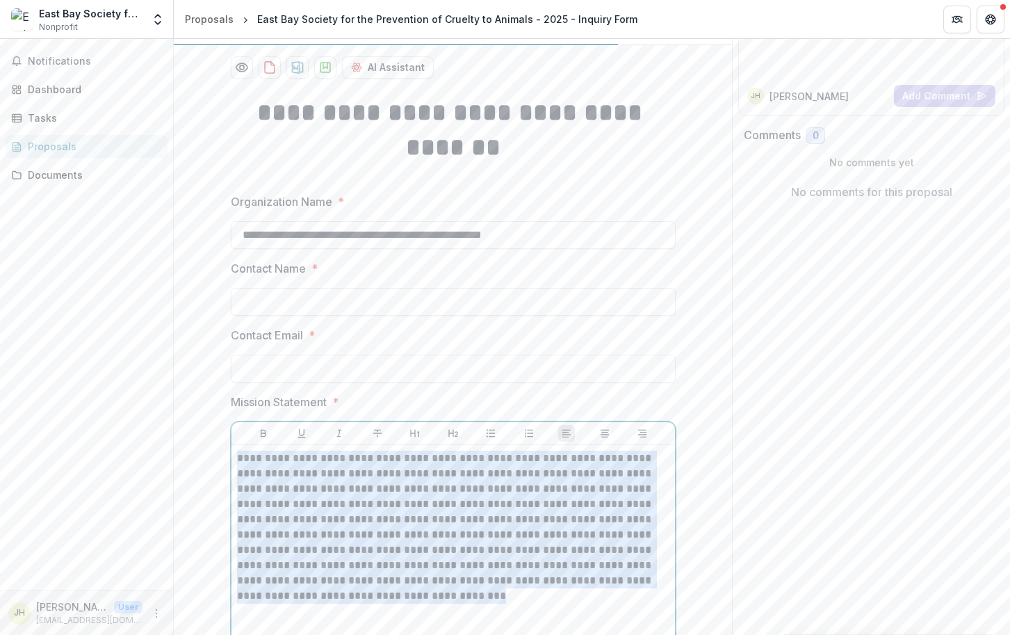
drag, startPoint x: 519, startPoint y: 611, endPoint x: 494, endPoint y: 598, distance: 27.7
click at [494, 598] on div "**********" at bounding box center [453, 555] width 432 height 209
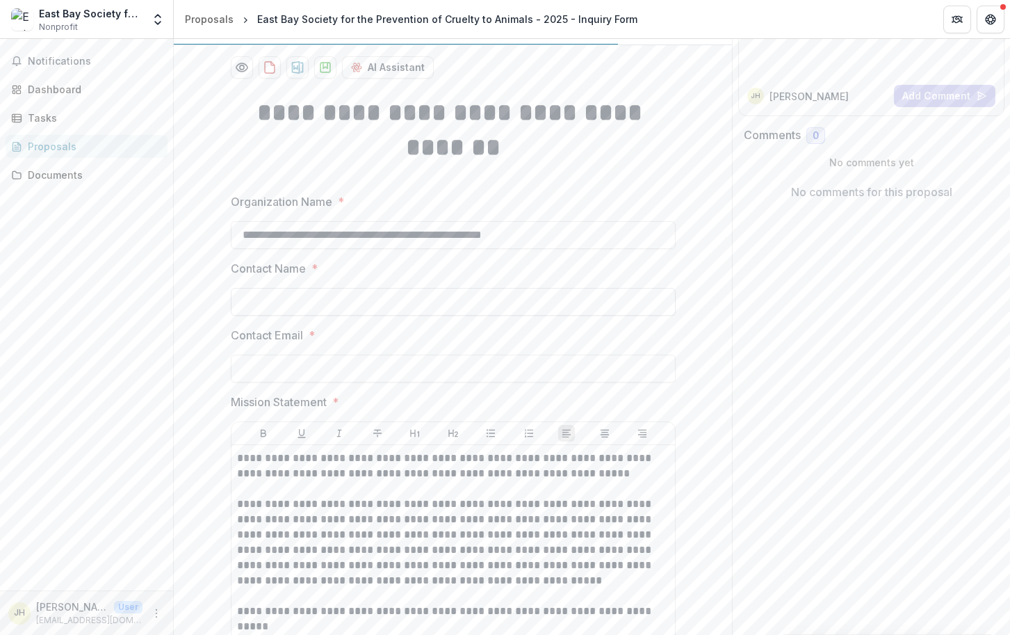
click at [341, 312] on input "Contact Name *" at bounding box center [453, 302] width 445 height 28
type input "**********"
click at [739, 394] on div "Send comments or questions to LB Charitable Foundation in the box below. LB Cha…" at bounding box center [871, 460] width 278 height 1184
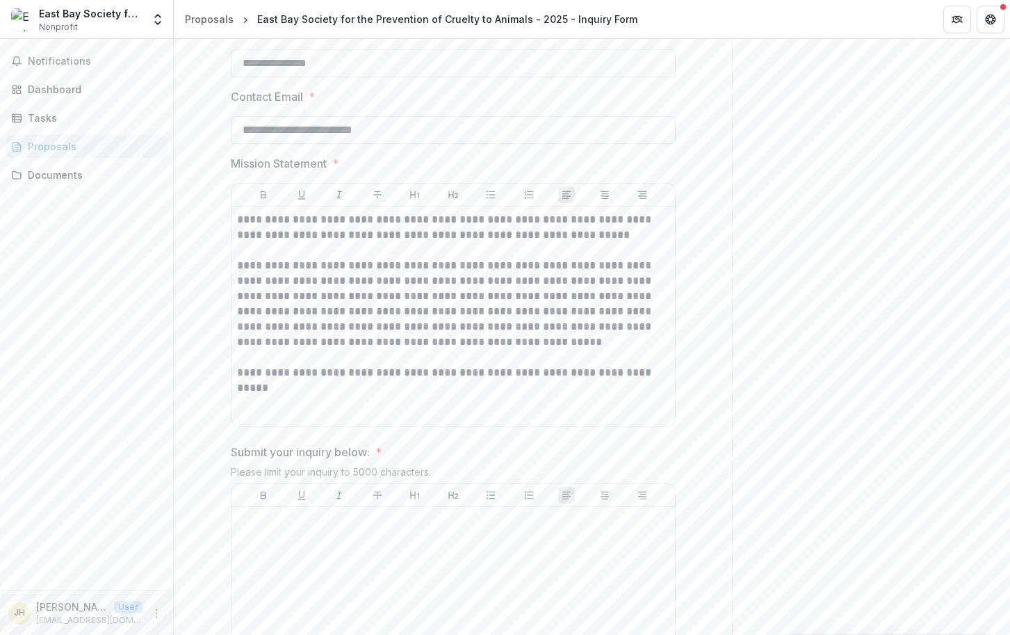
scroll to position [505, 0]
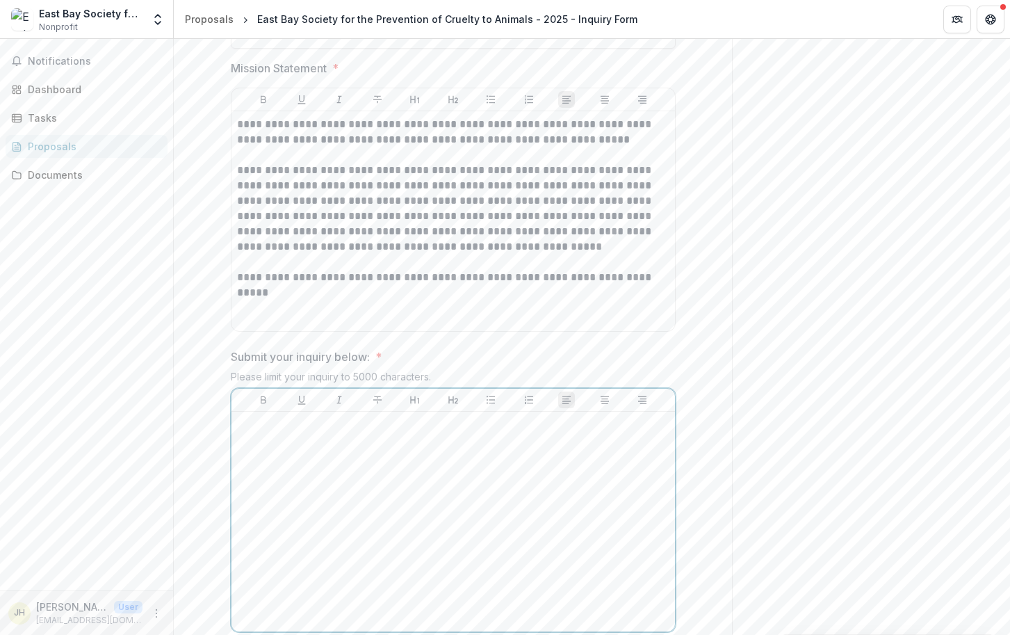
click at [496, 480] on div at bounding box center [453, 521] width 432 height 209
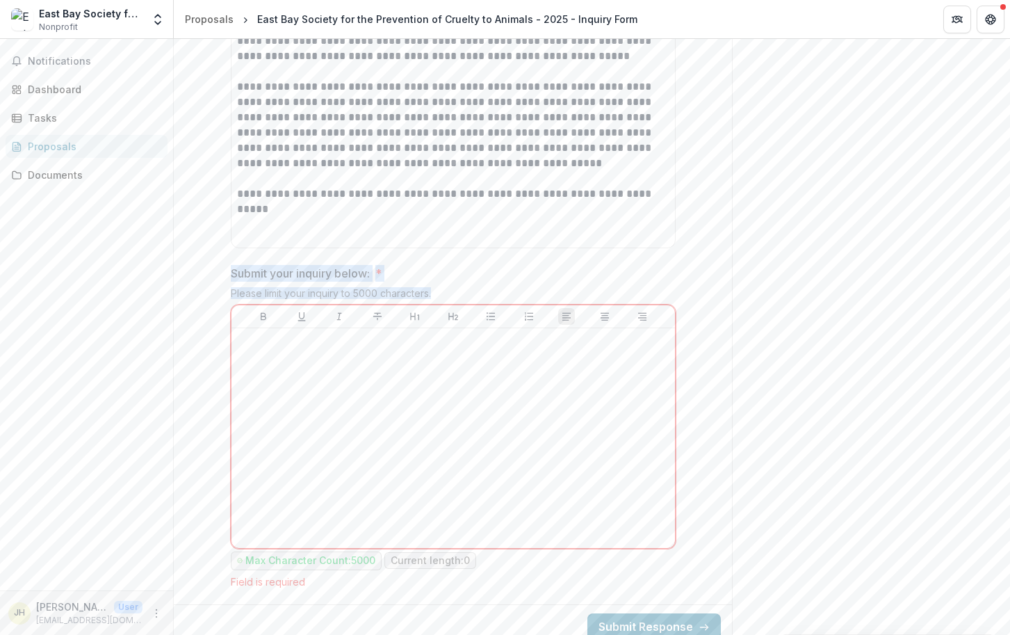
drag, startPoint x: 225, startPoint y: 275, endPoint x: 446, endPoint y: 293, distance: 221.9
click at [446, 293] on div "Submit your inquiry below: * Please limit your inquiry to 5000 characters. Max …" at bounding box center [453, 426] width 445 height 323
copy div "Submit your inquiry below: * Please limit your inquiry to 5000 characters."
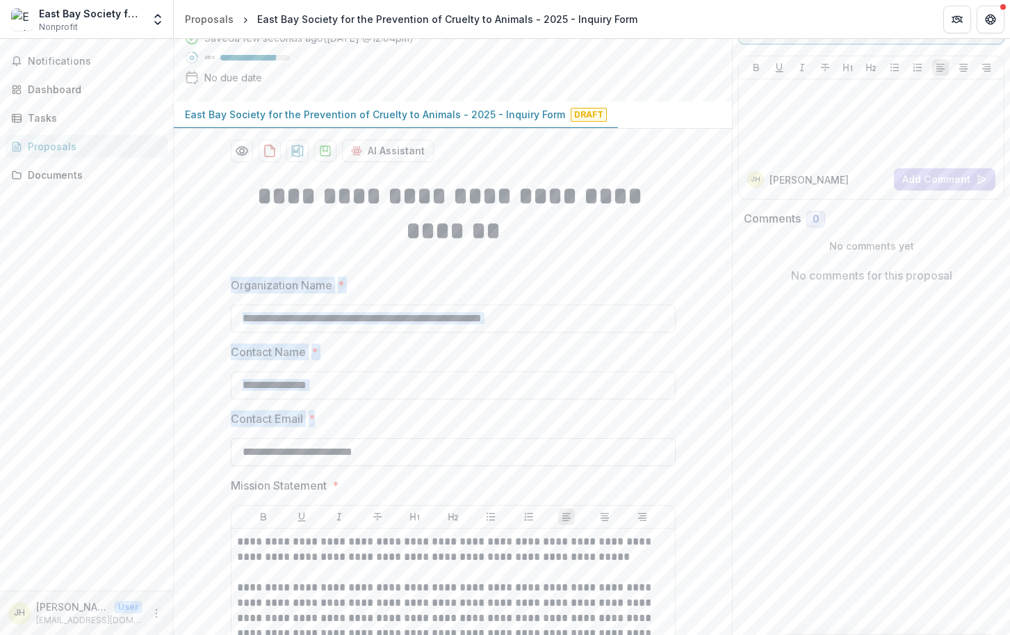
drag, startPoint x: 222, startPoint y: 287, endPoint x: 440, endPoint y: 464, distance: 281.3
click at [440, 464] on div "**********" at bounding box center [453, 634] width 467 height 932
copy div "Organization Name * Contact Name * Contact Email *"
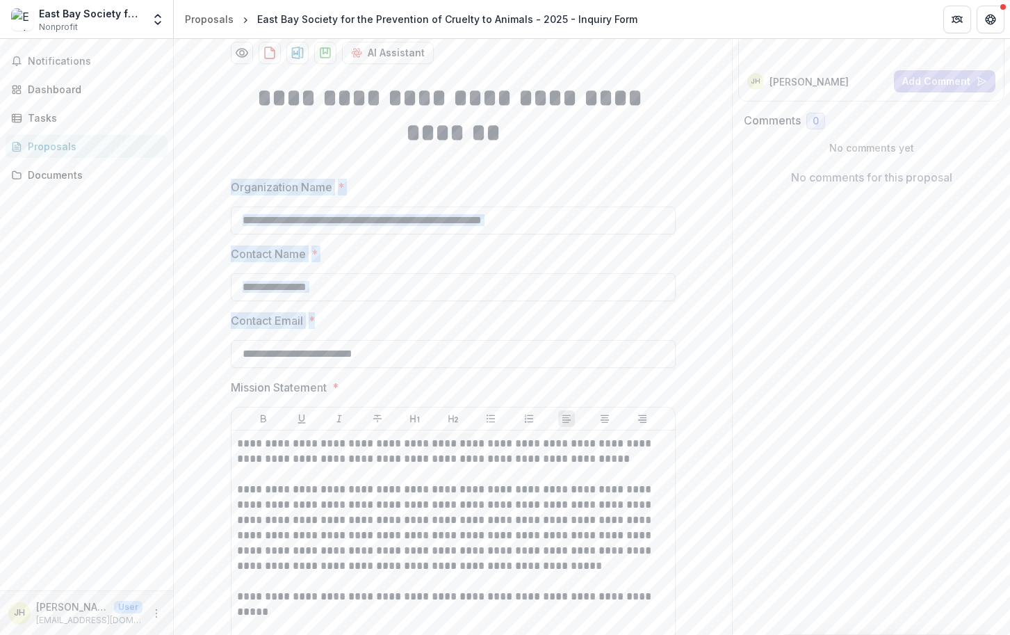
scroll to position [0, 0]
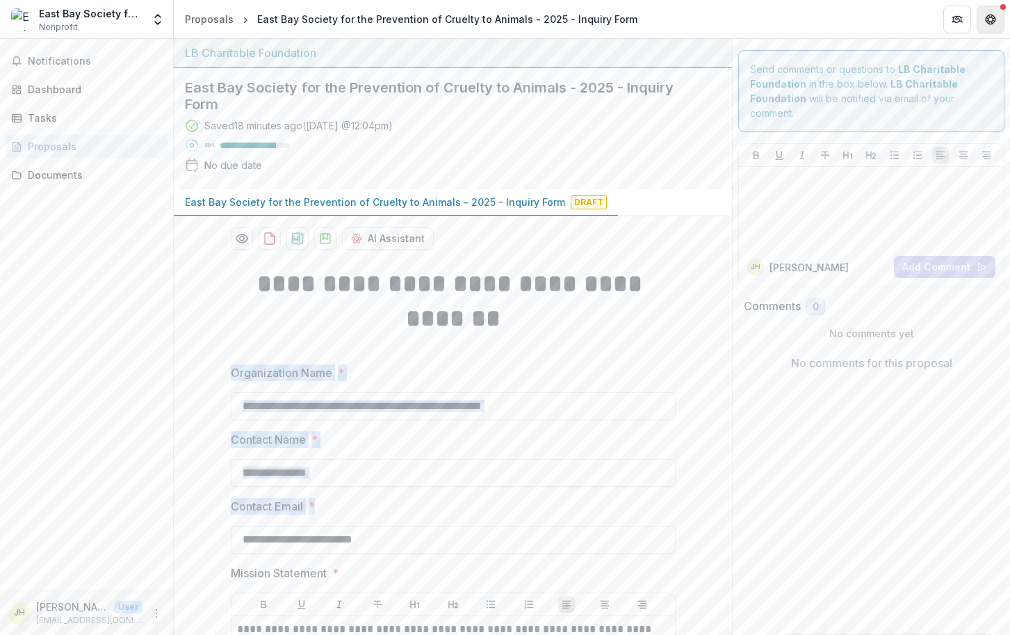
click at [991, 19] on icon "Get Help" at bounding box center [990, 19] width 11 height 11
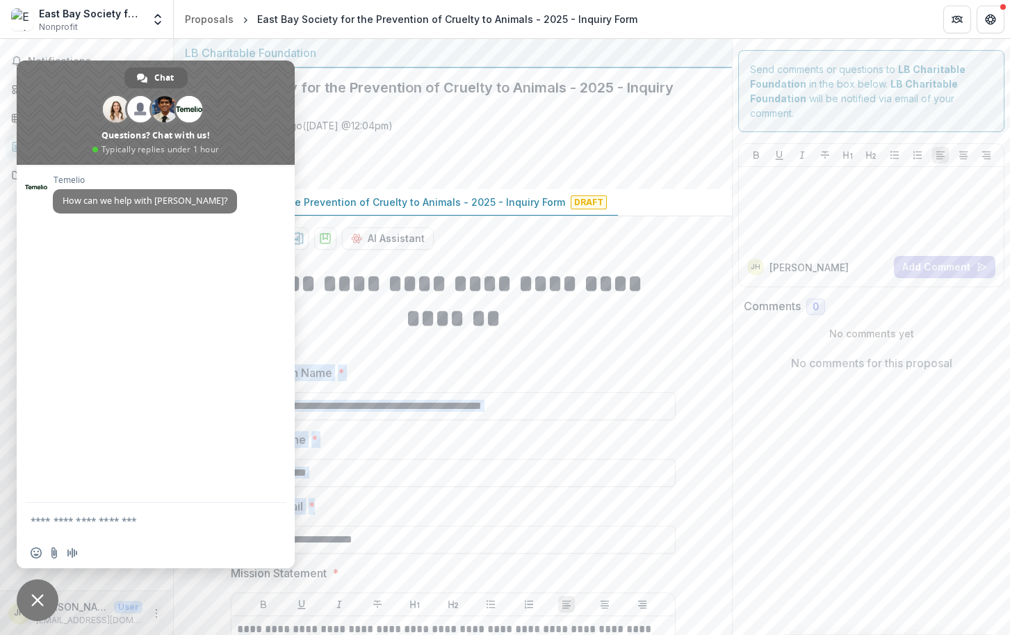
click at [150, 613] on button "More" at bounding box center [156, 613] width 17 height 17
click at [200, 601] on button "Logout" at bounding box center [248, 606] width 149 height 23
